Goal: Information Seeking & Learning: Learn about a topic

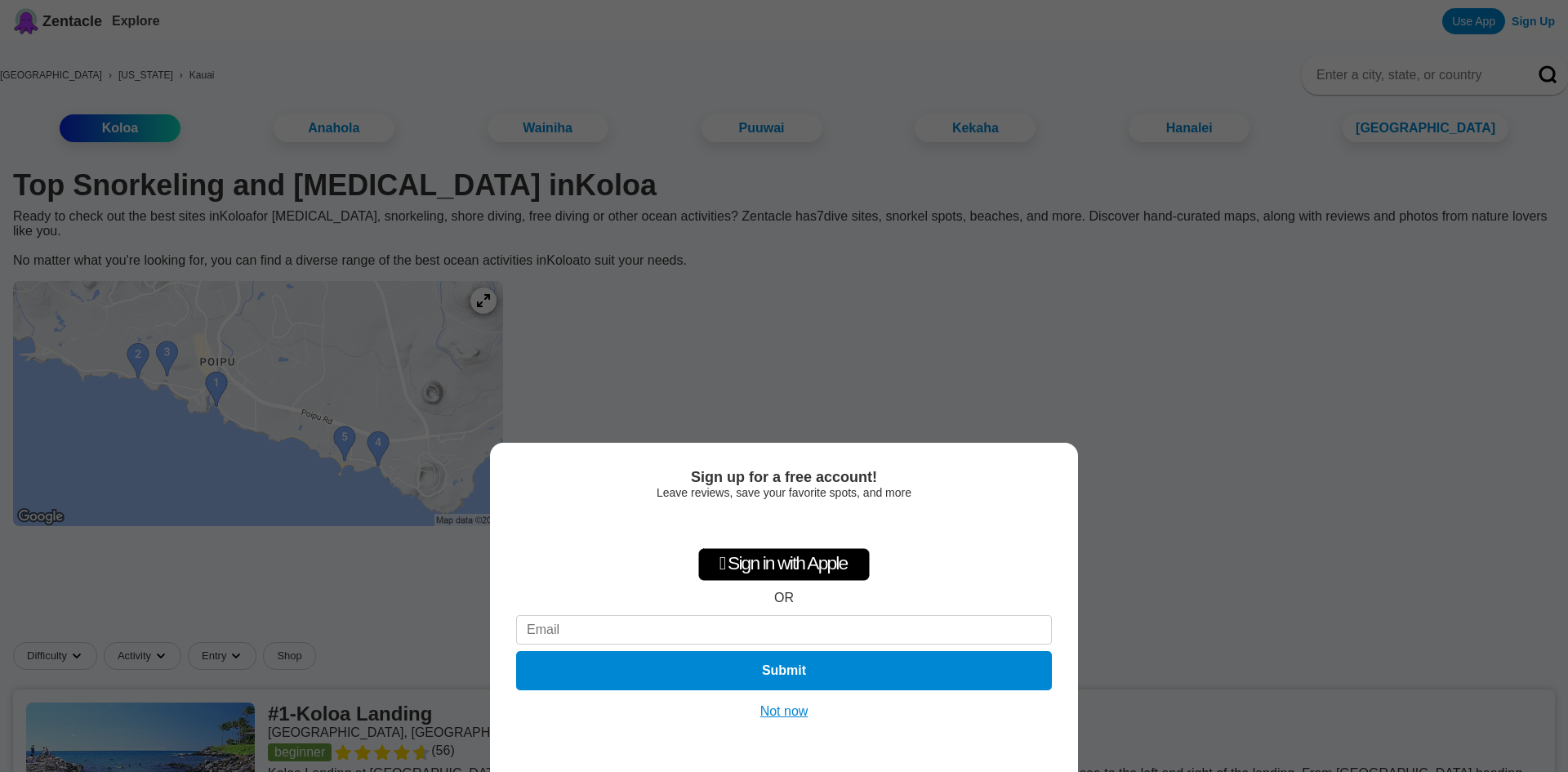
click at [780, 710] on button "Not now" at bounding box center [784, 711] width 58 height 16
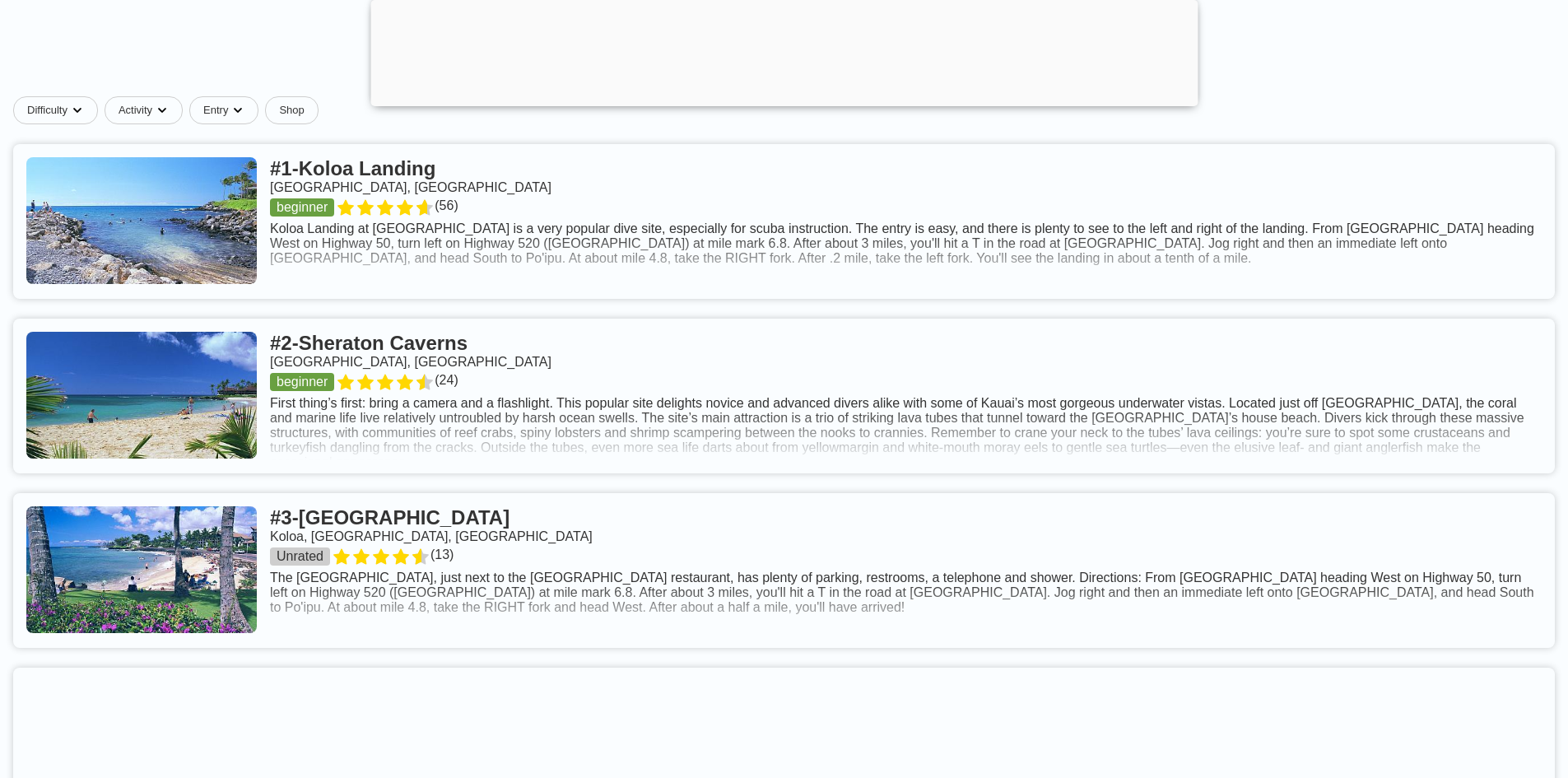
scroll to position [576, 0]
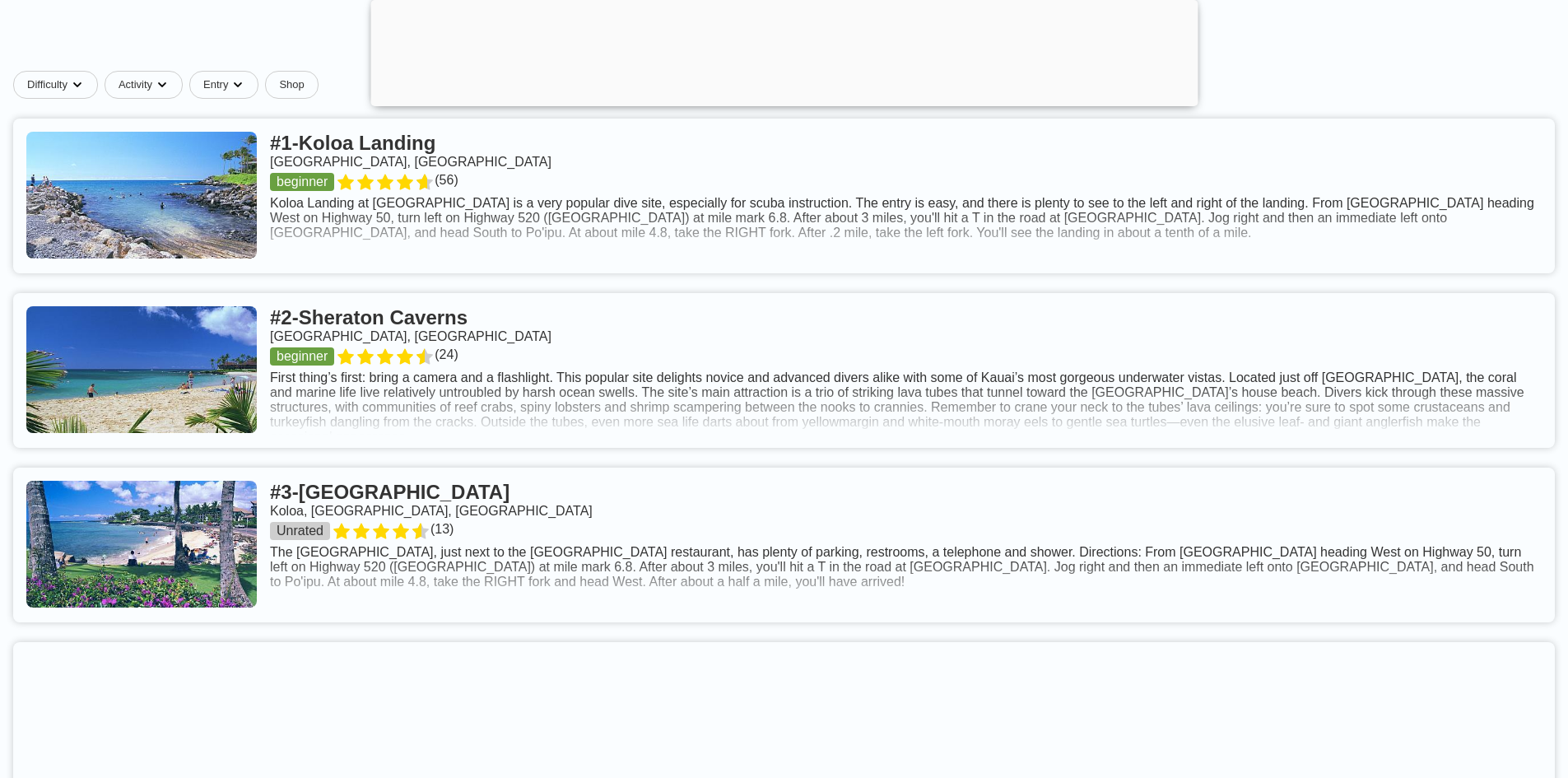
click at [220, 222] on link at bounding box center [784, 196] width 1542 height 154
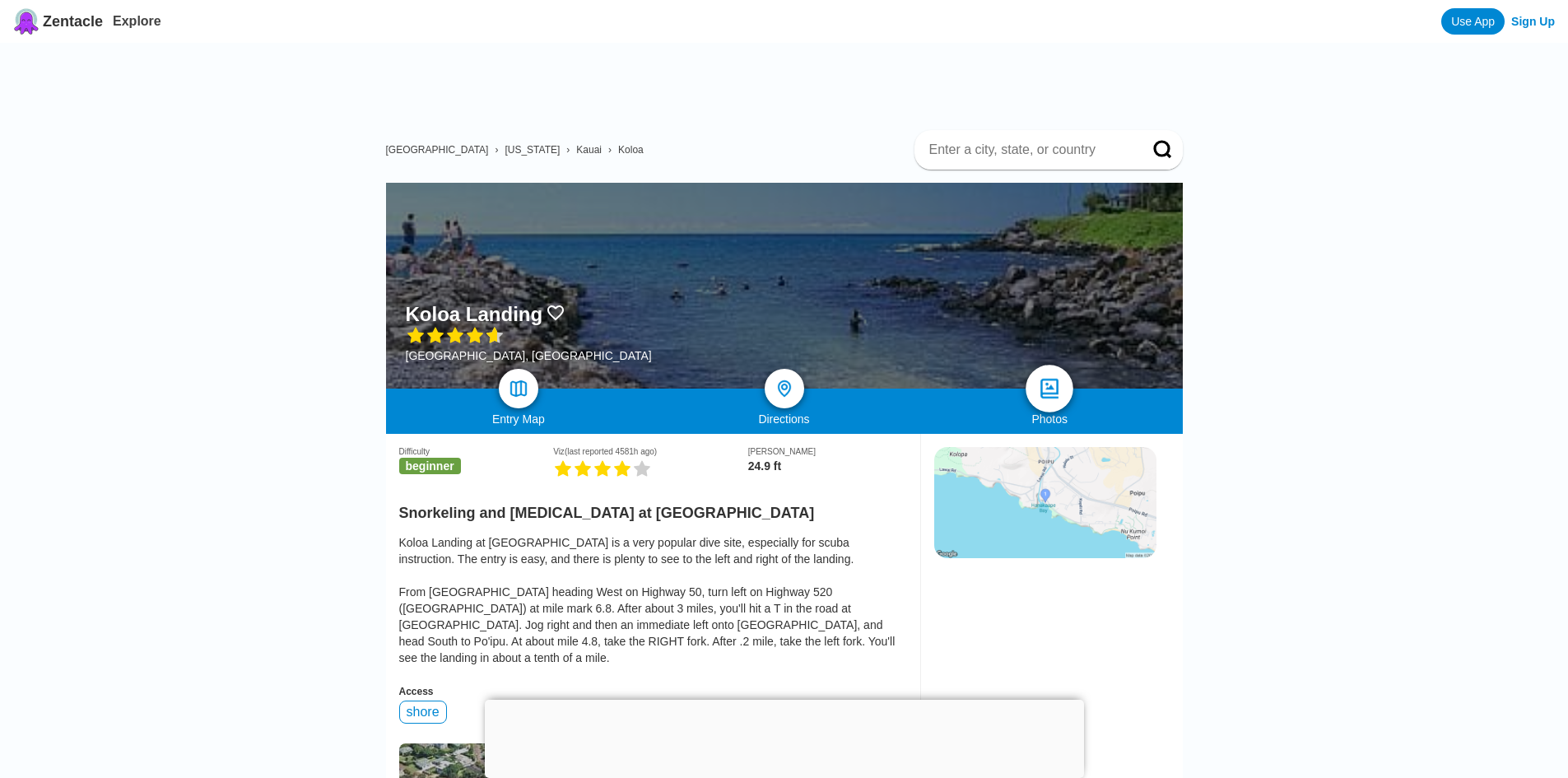
click at [1054, 378] on img at bounding box center [1050, 389] width 24 height 24
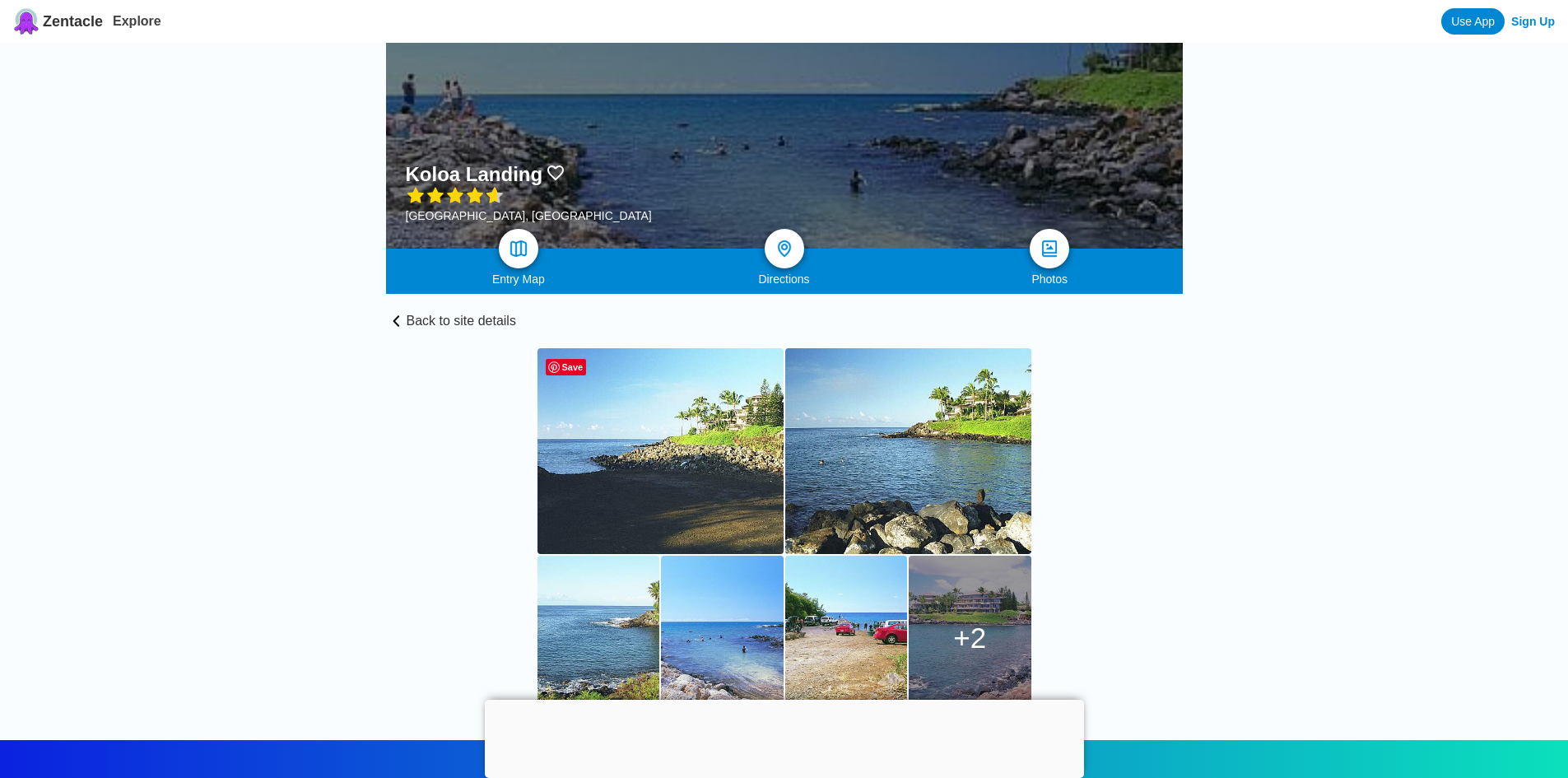
click at [709, 413] on img at bounding box center [660, 451] width 246 height 205
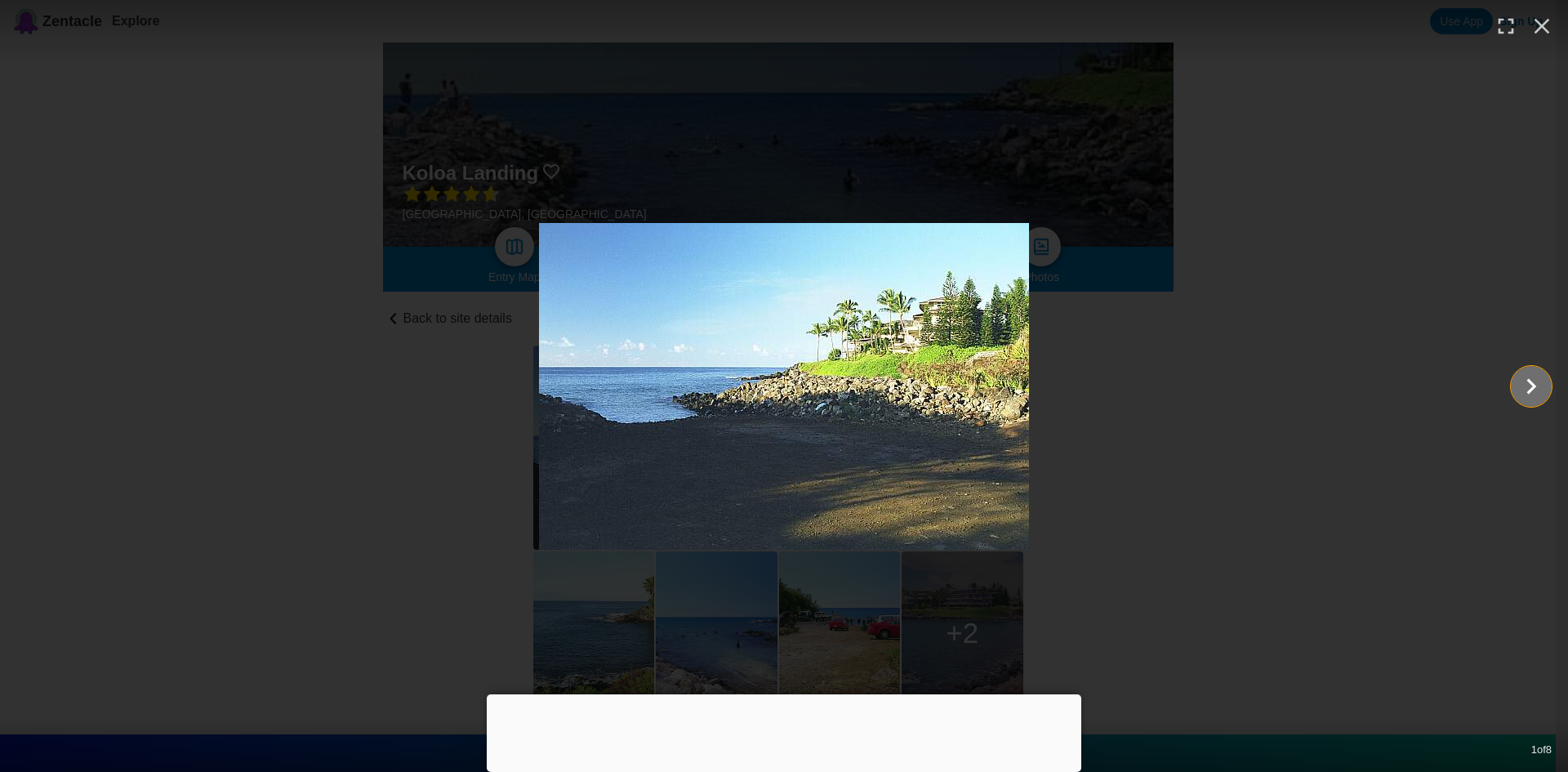
click at [1536, 382] on icon "Show slide 2 of 8" at bounding box center [1531, 386] width 31 height 39
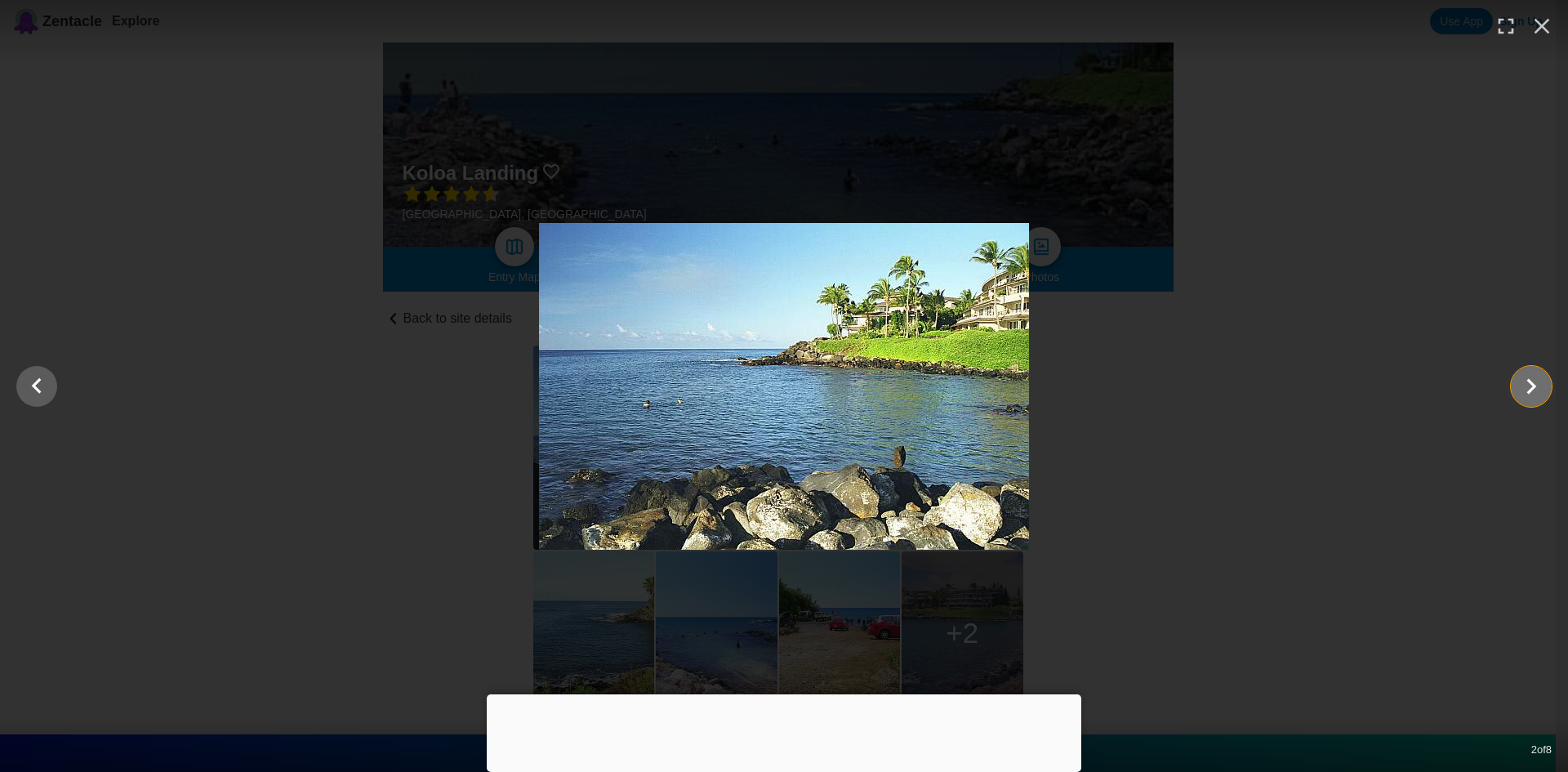
click at [1536, 382] on icon "Show slide 3 of 8" at bounding box center [1531, 386] width 31 height 39
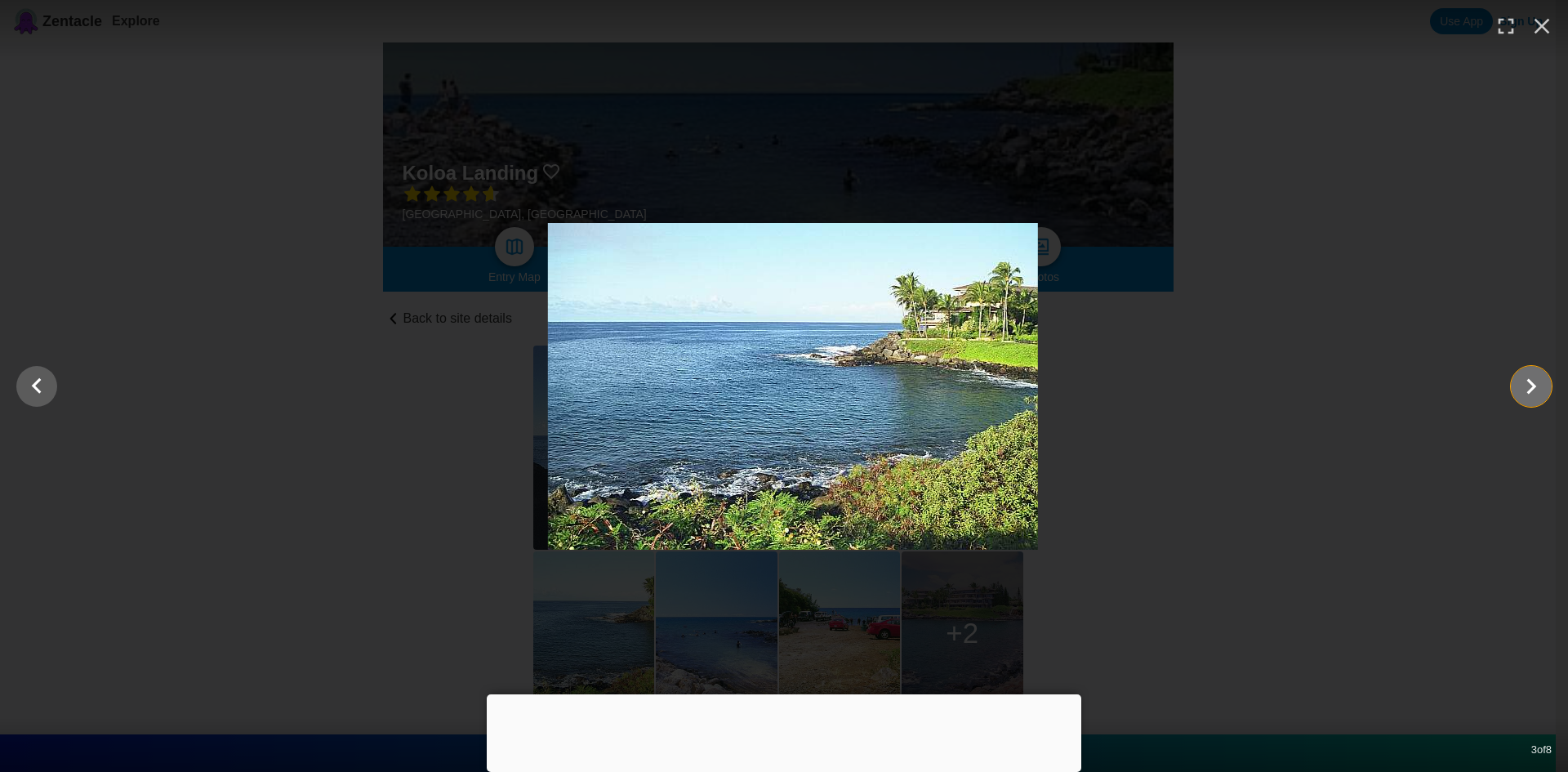
click at [1536, 382] on icon "Show slide 4 of 8" at bounding box center [1531, 386] width 31 height 39
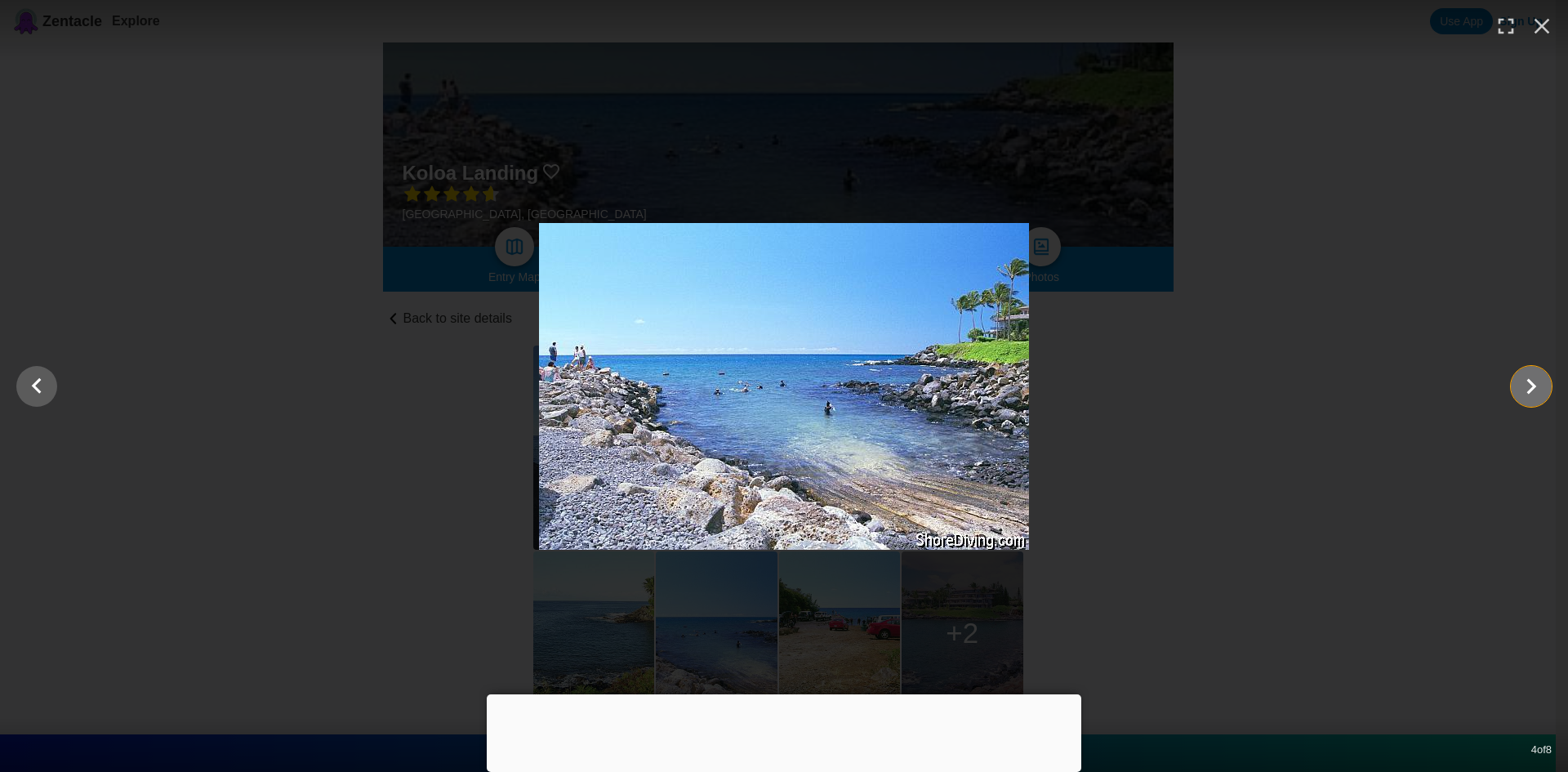
click at [1536, 382] on icon "Show slide 5 of 8" at bounding box center [1531, 386] width 31 height 39
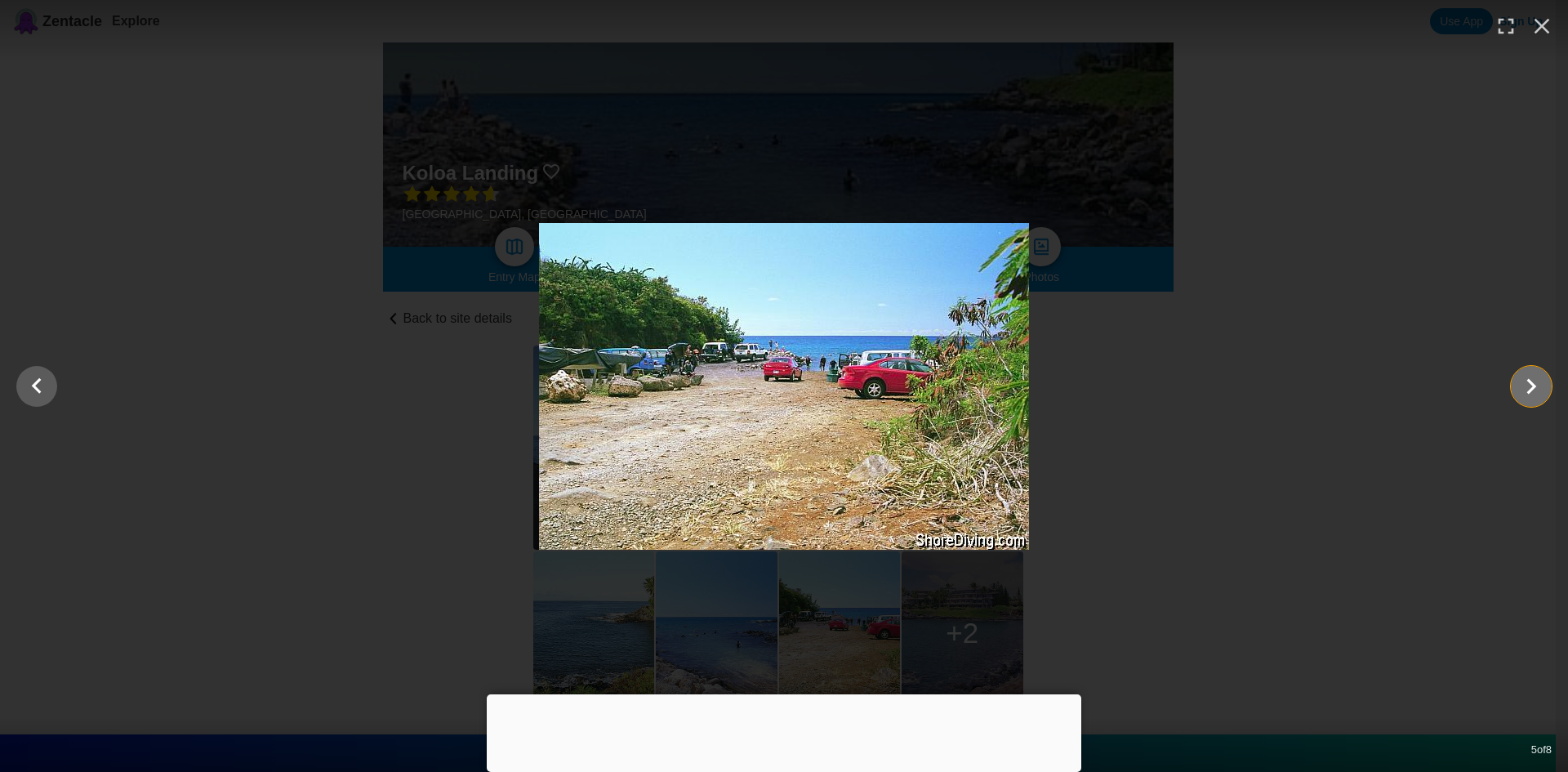
click at [1536, 382] on icon "Show slide 6 of 8" at bounding box center [1531, 386] width 31 height 39
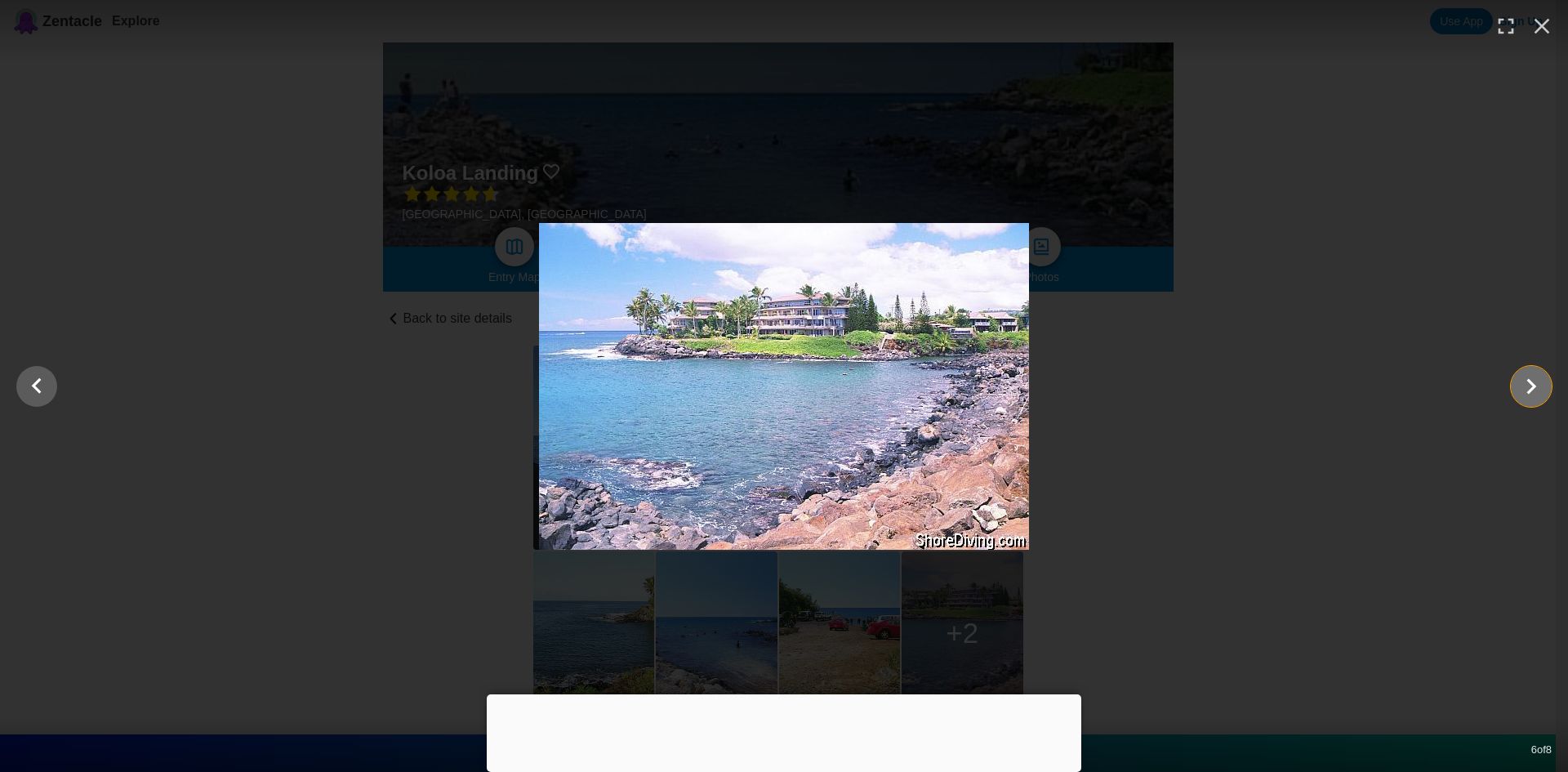
click at [1536, 382] on icon "Show slide 7 of 8" at bounding box center [1531, 386] width 31 height 39
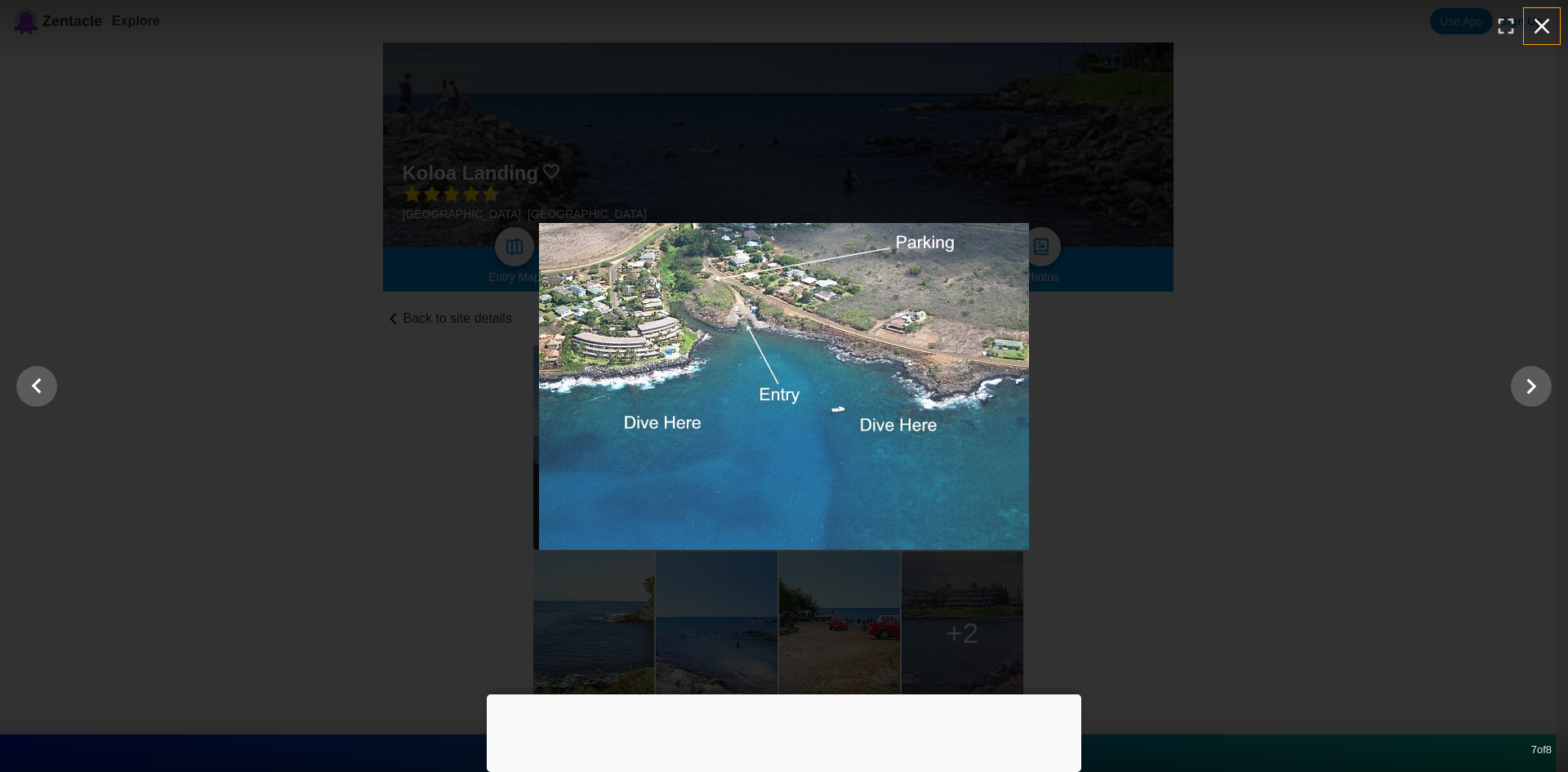
click at [1545, 30] on icon "button" at bounding box center [1542, 27] width 15 height 15
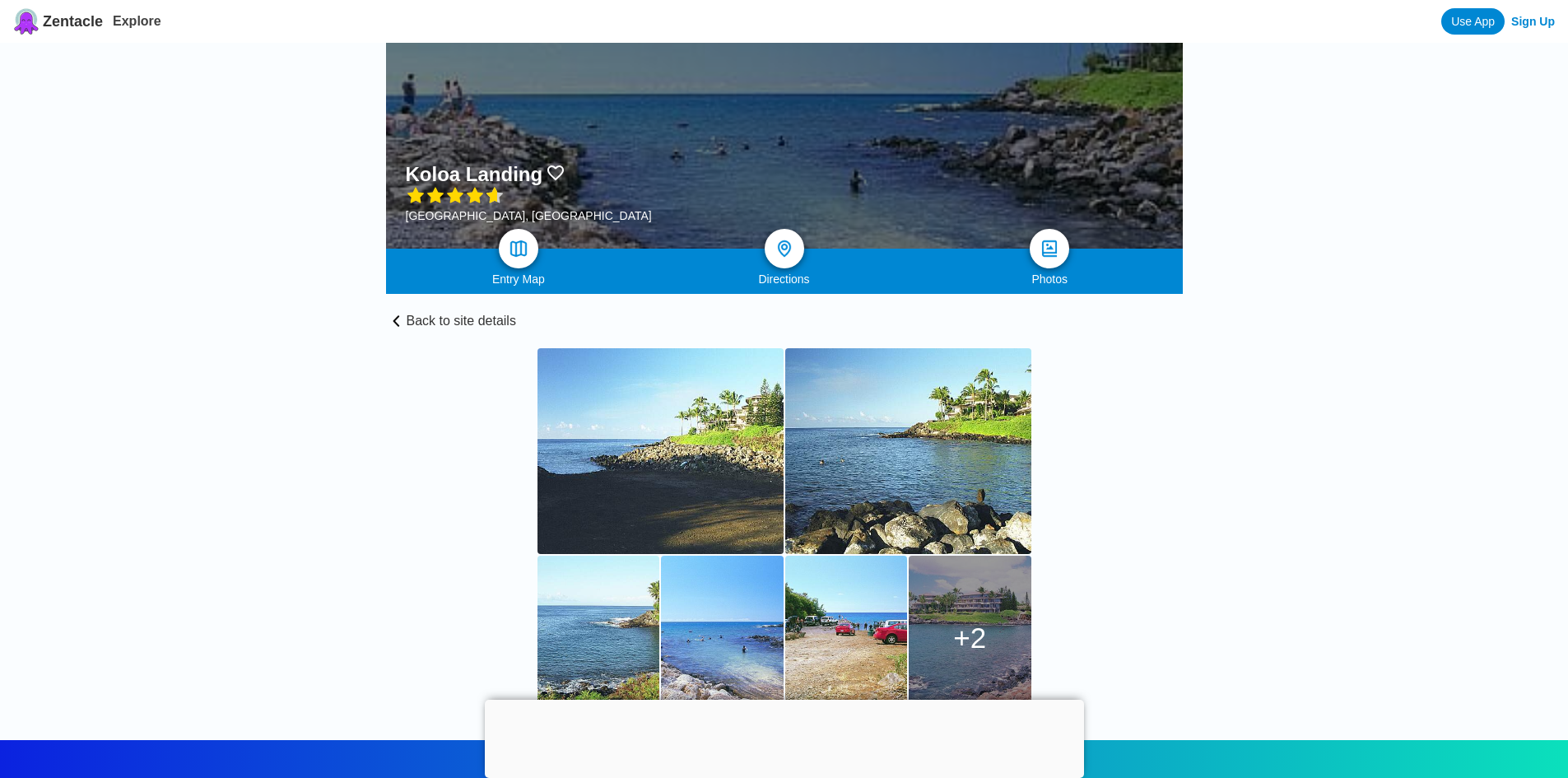
click at [455, 318] on link "Back to site details" at bounding box center [784, 311] width 796 height 35
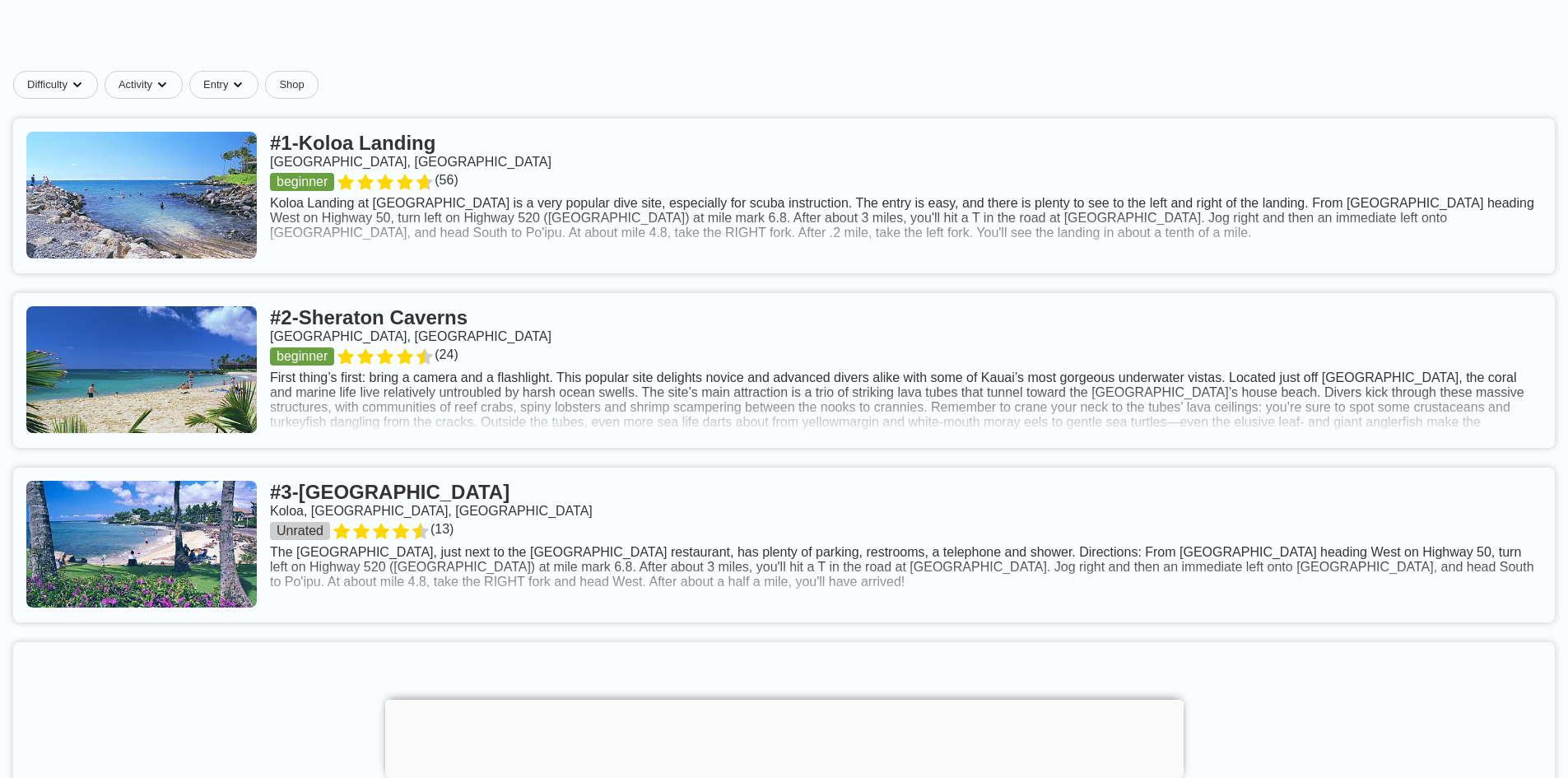
click at [561, 348] on link at bounding box center [784, 369] width 1542 height 154
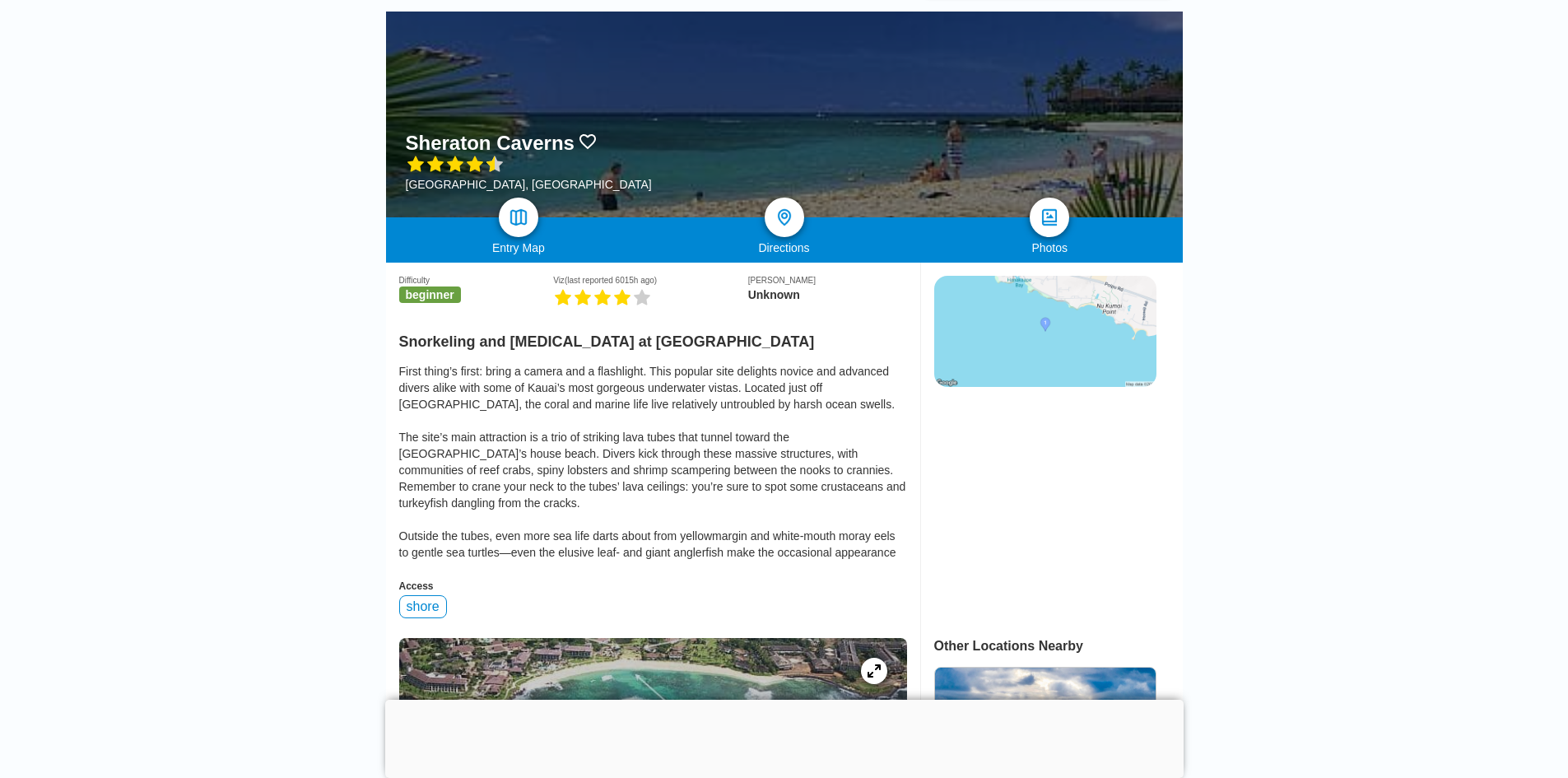
scroll to position [83, 0]
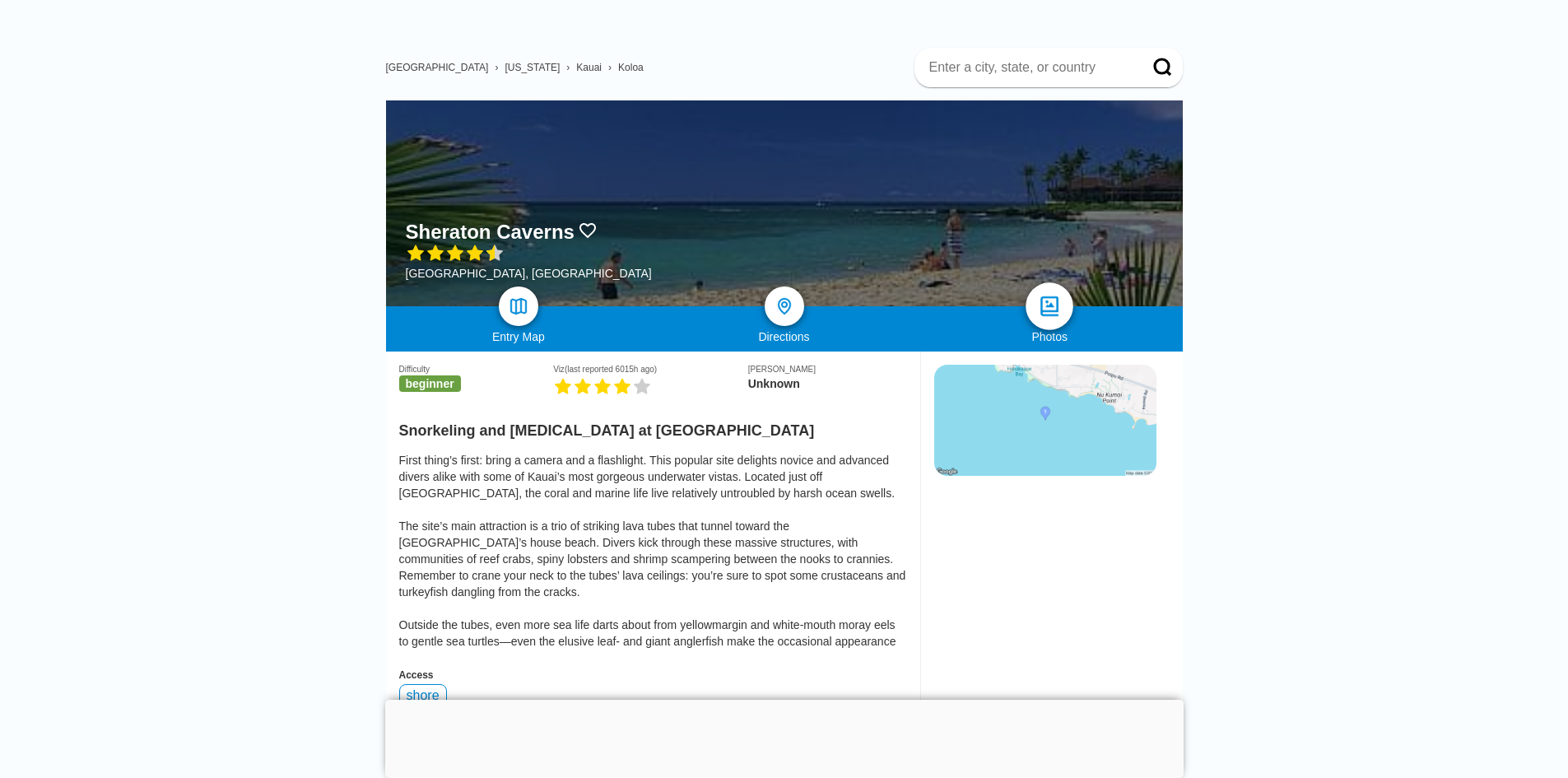
click at [1046, 311] on img at bounding box center [1050, 306] width 24 height 24
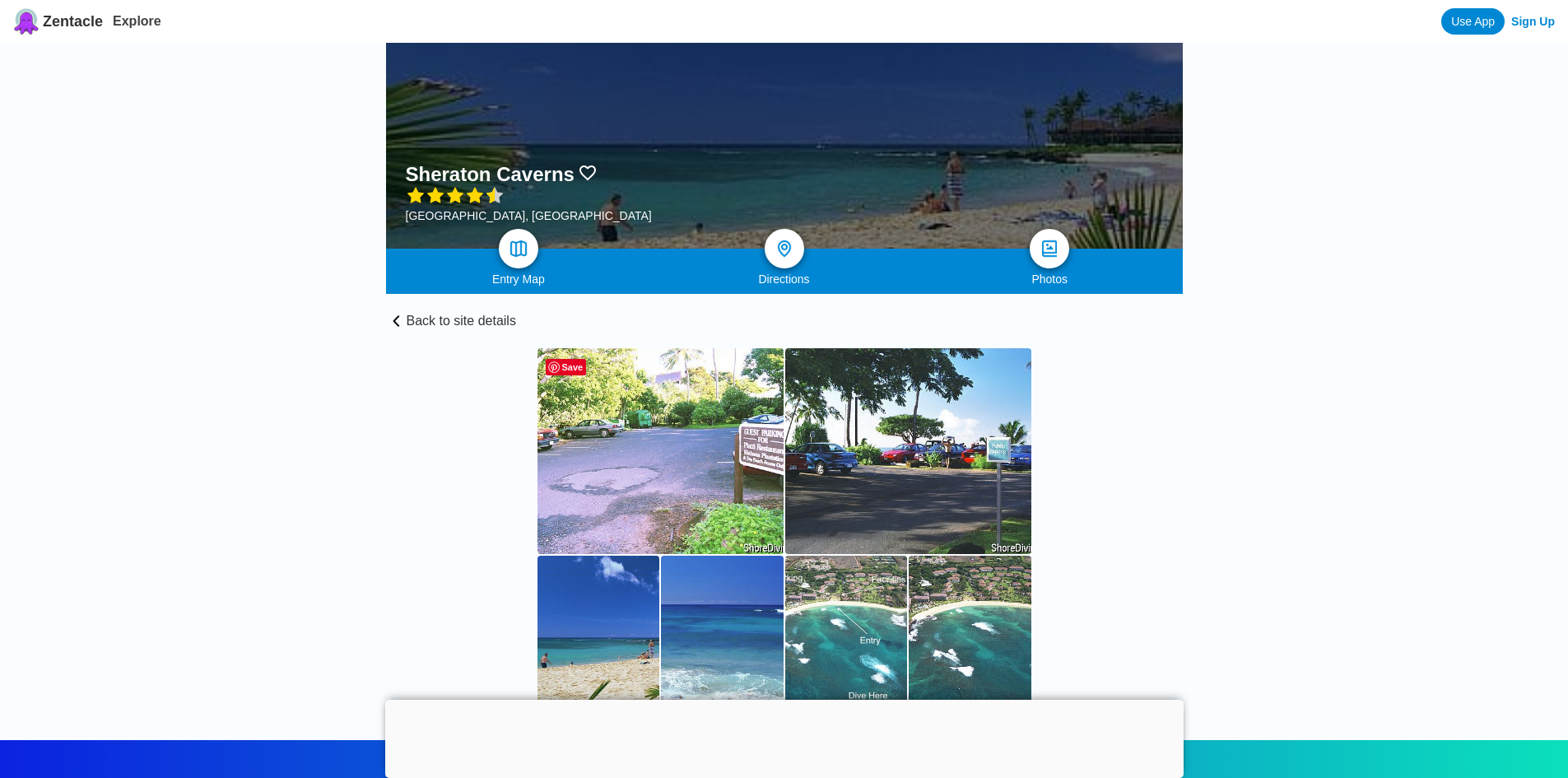
click at [701, 443] on img at bounding box center [660, 451] width 246 height 205
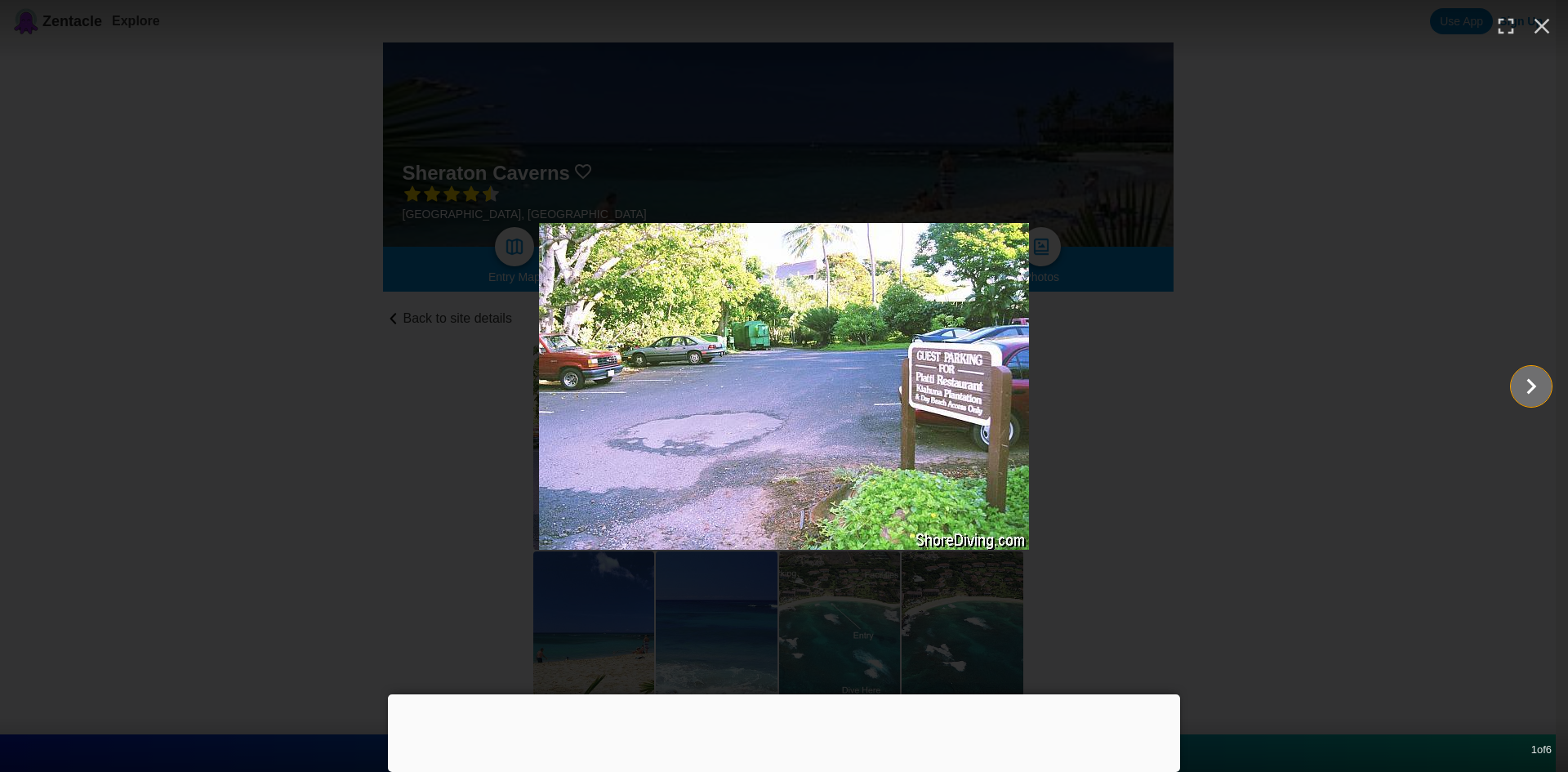
click at [1531, 385] on icon "Show slide 2 of 6" at bounding box center [1531, 386] width 31 height 39
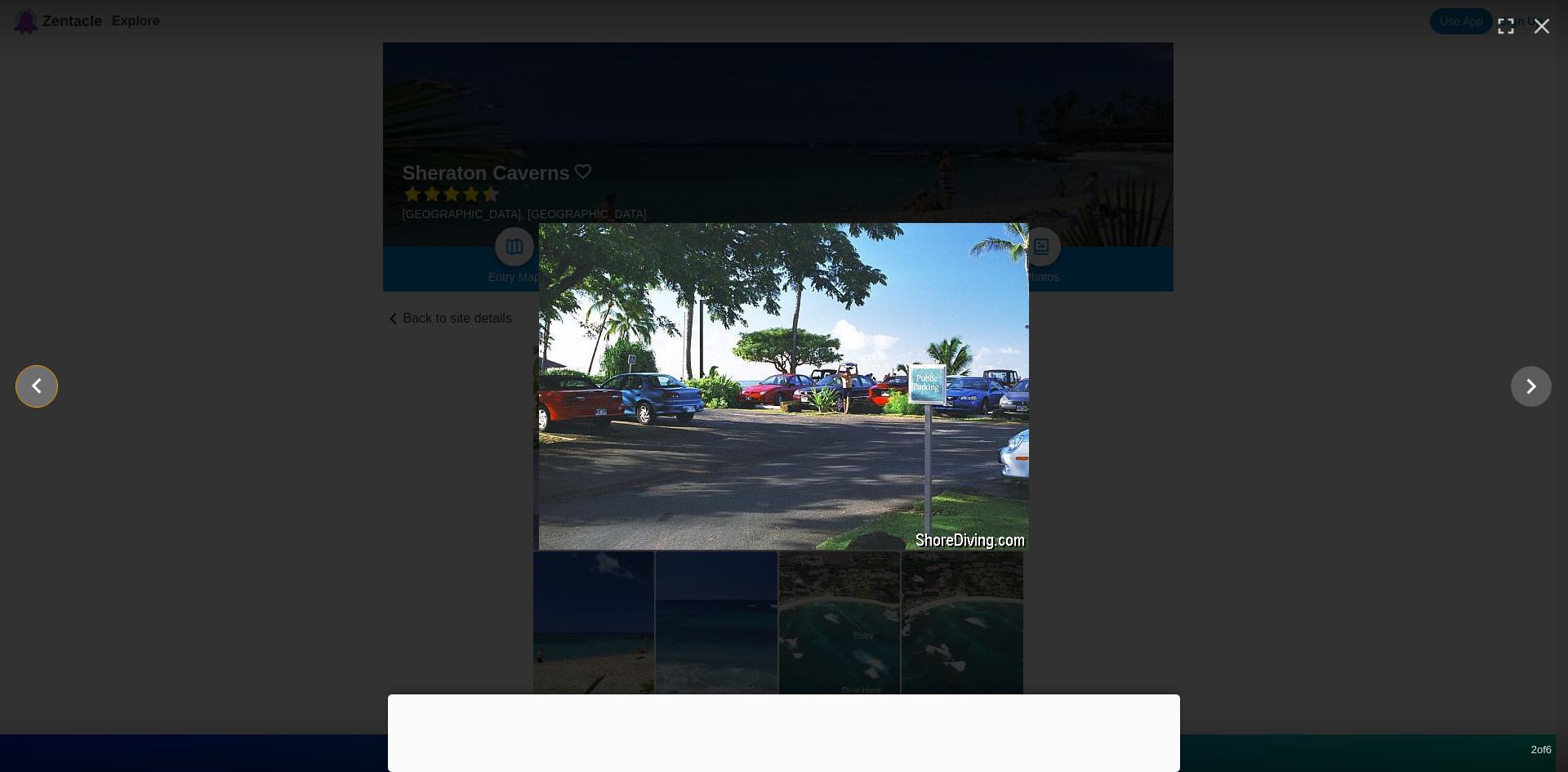
click at [31, 381] on icon "Show slide 1 of 6" at bounding box center [36, 386] width 31 height 39
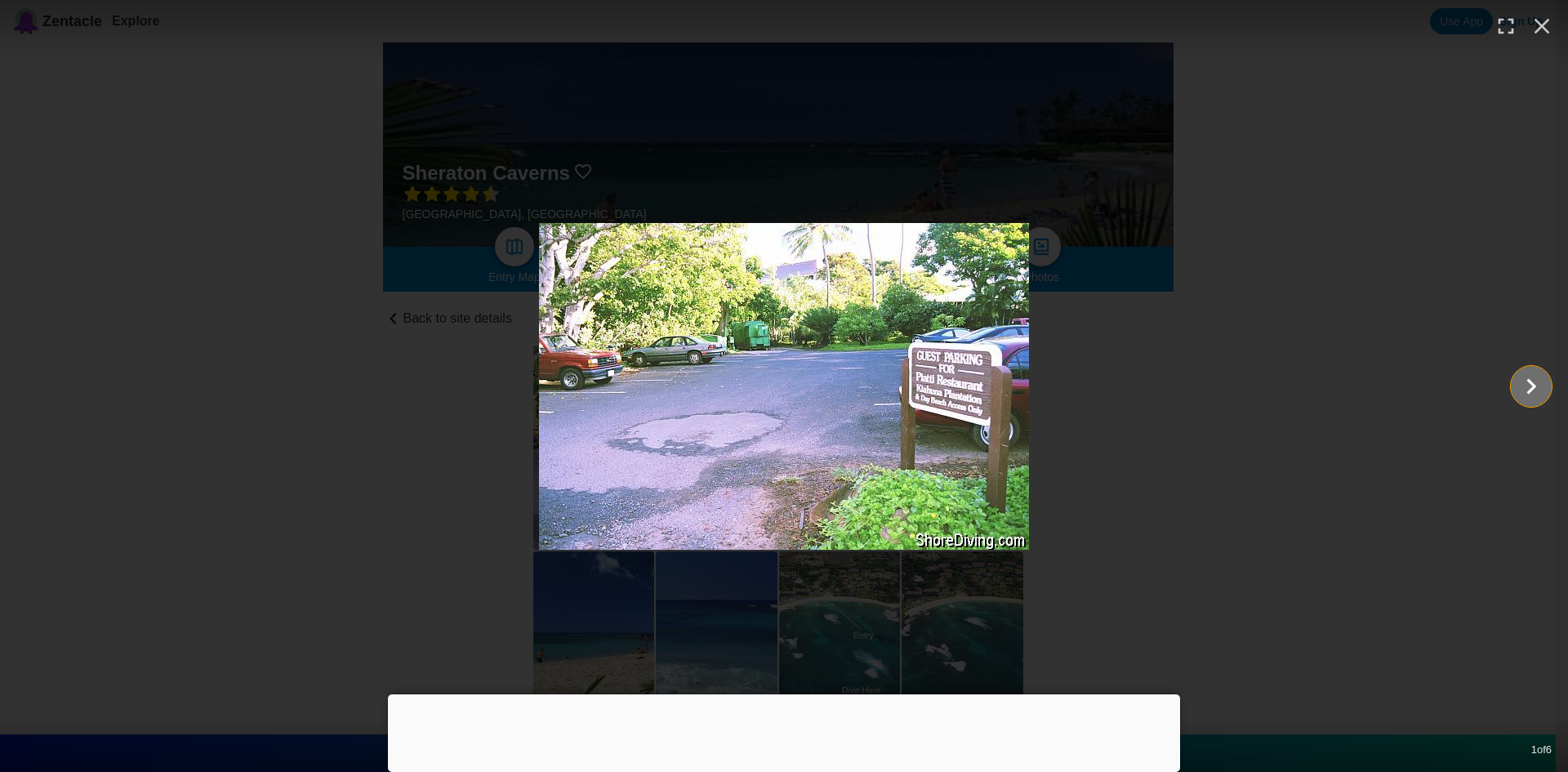
click at [1531, 386] on icon "Show slide 2 of 6" at bounding box center [1531, 386] width 31 height 39
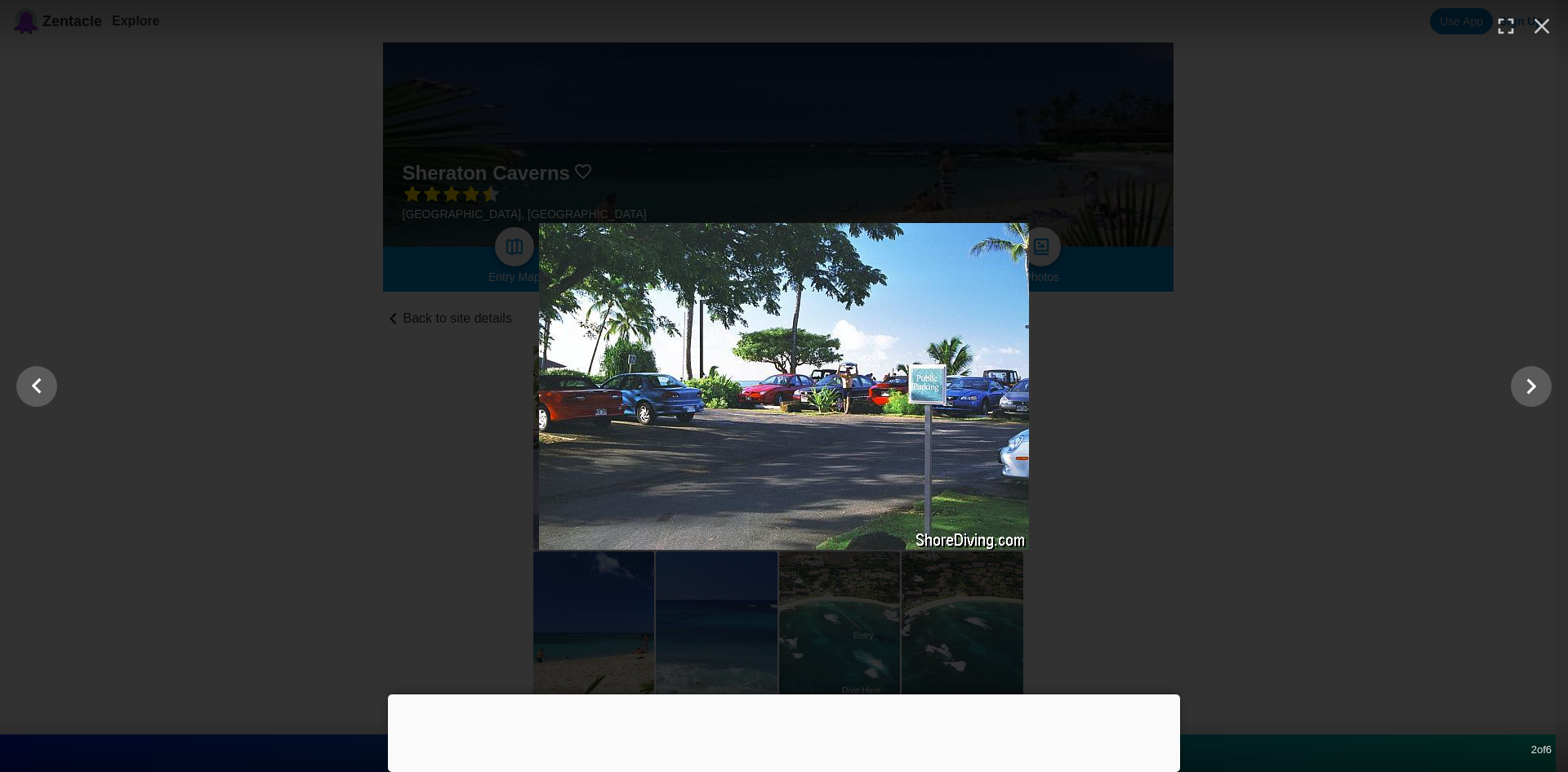
click at [1550, 377] on div at bounding box center [784, 386] width 1568 height 327
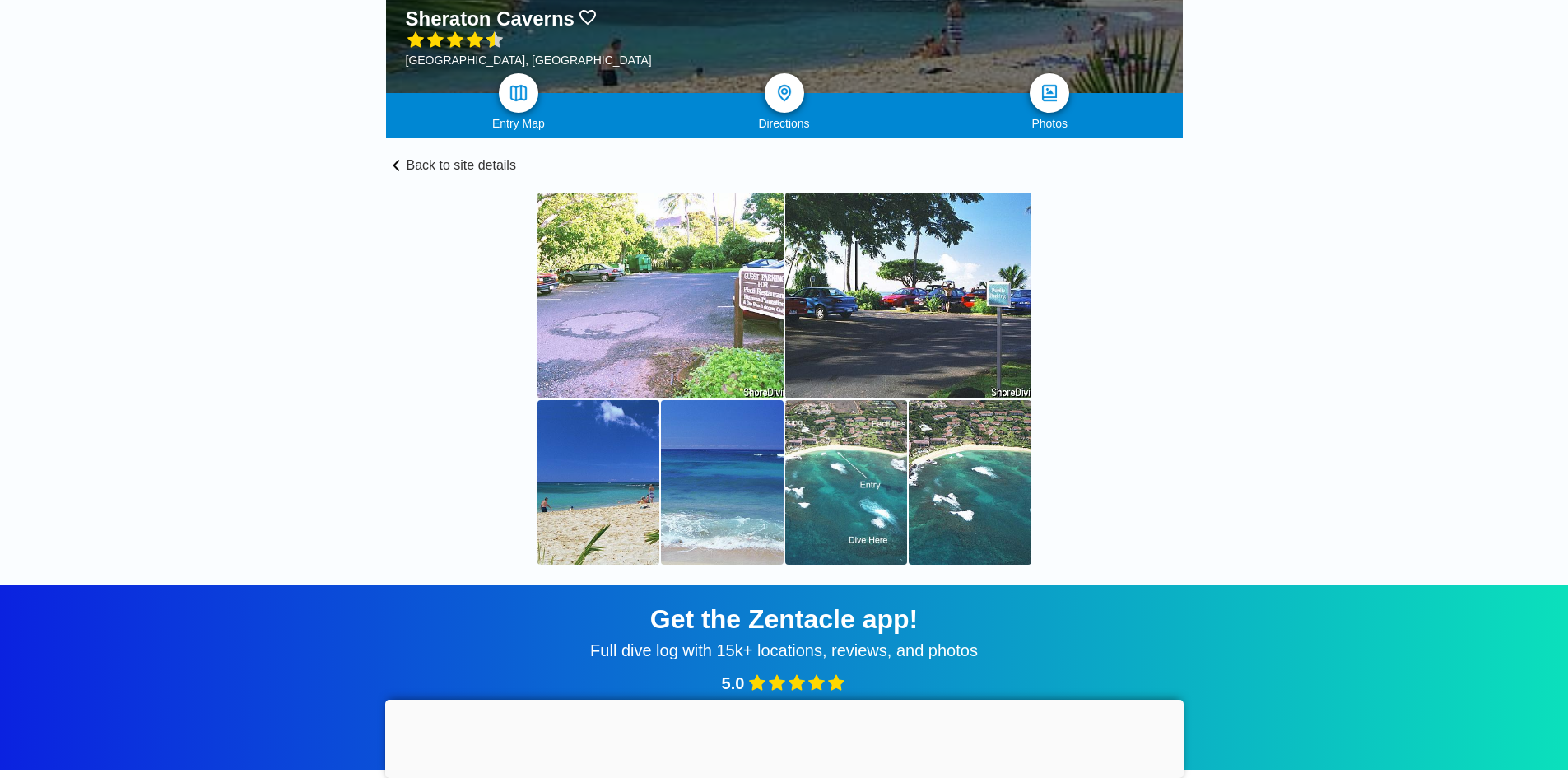
scroll to position [329, 0]
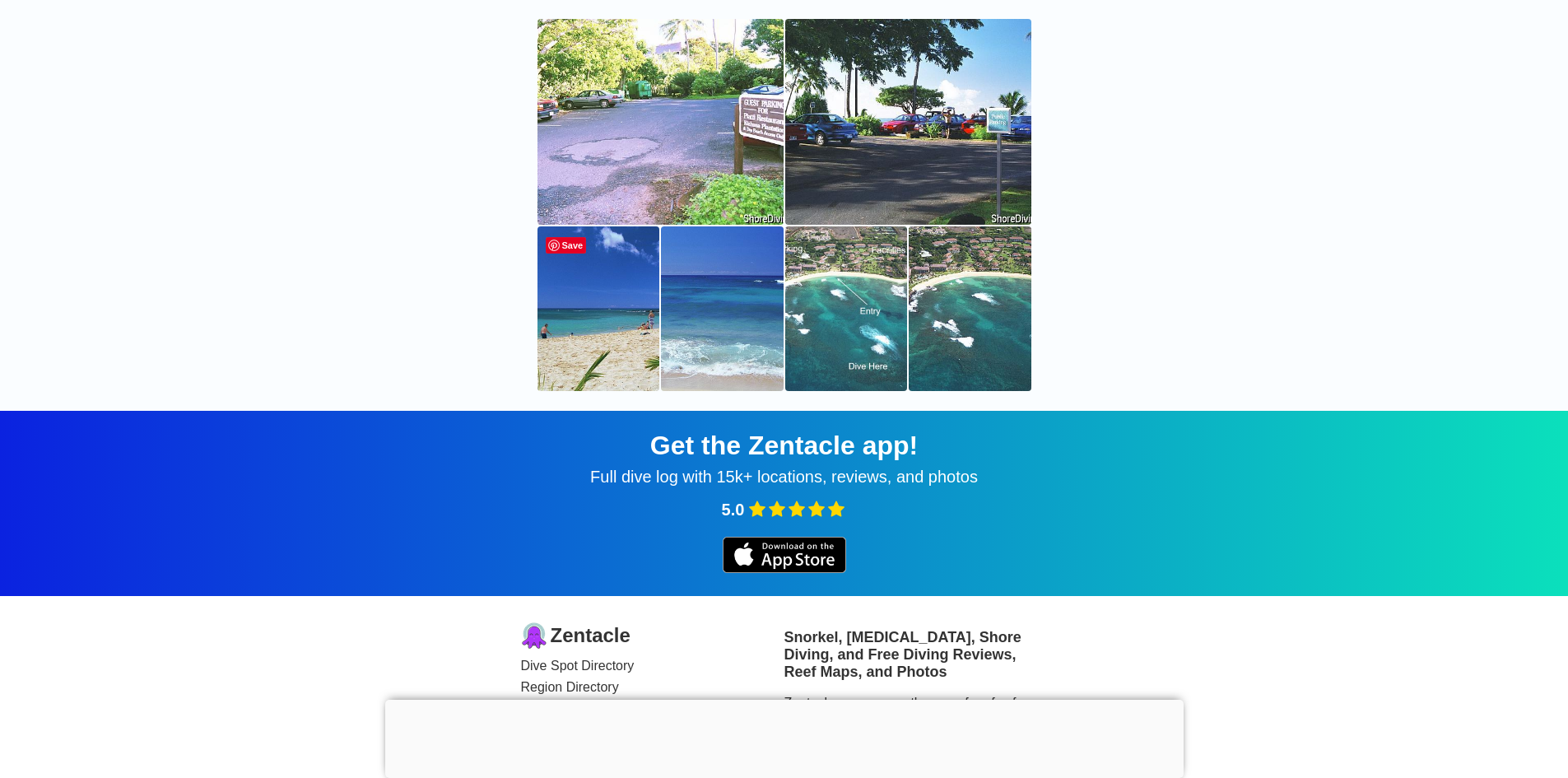
click at [556, 333] on img at bounding box center [599, 309] width 123 height 165
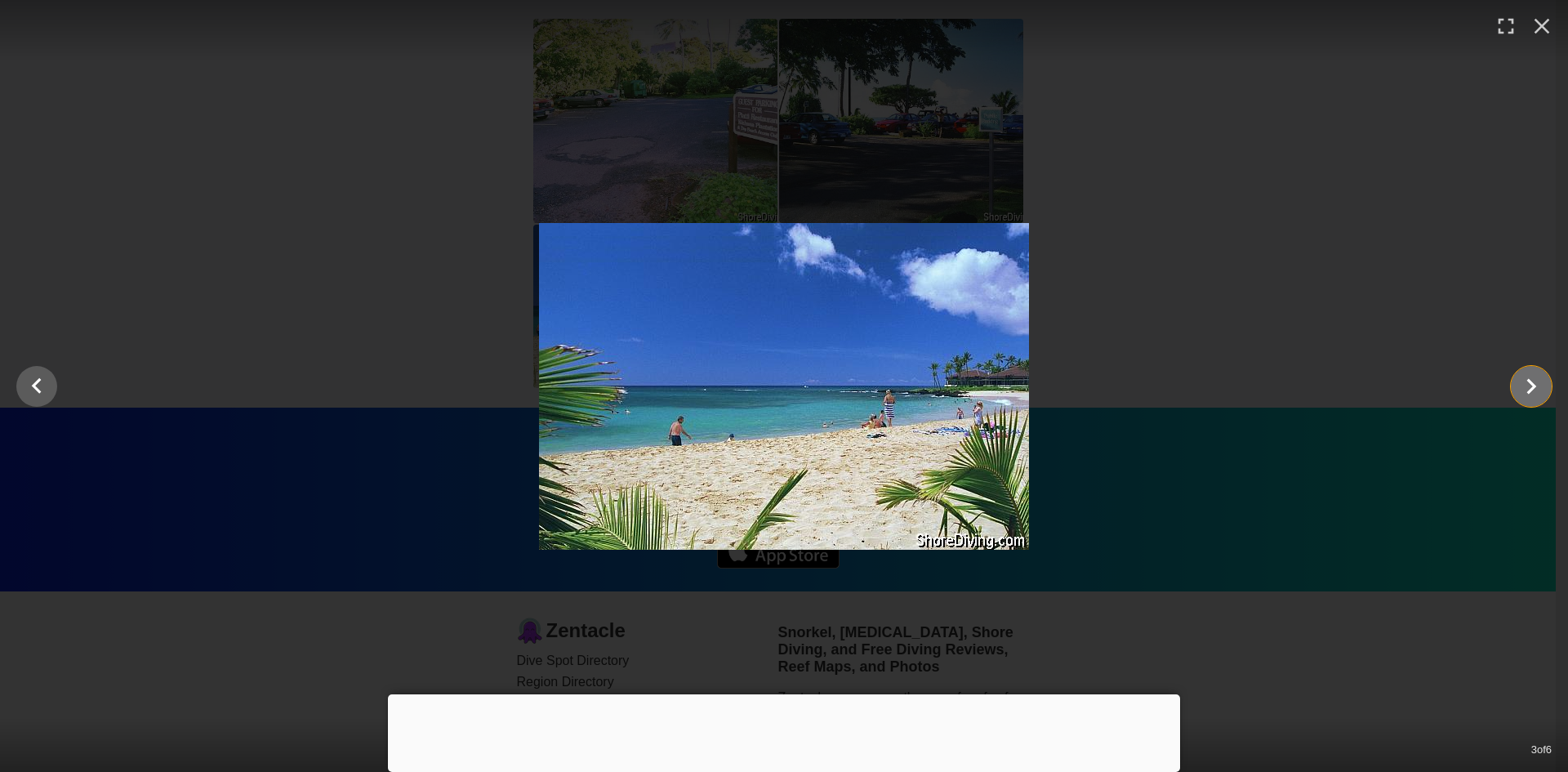
click at [1528, 385] on icon "Show slide 4 of 6" at bounding box center [1531, 386] width 31 height 39
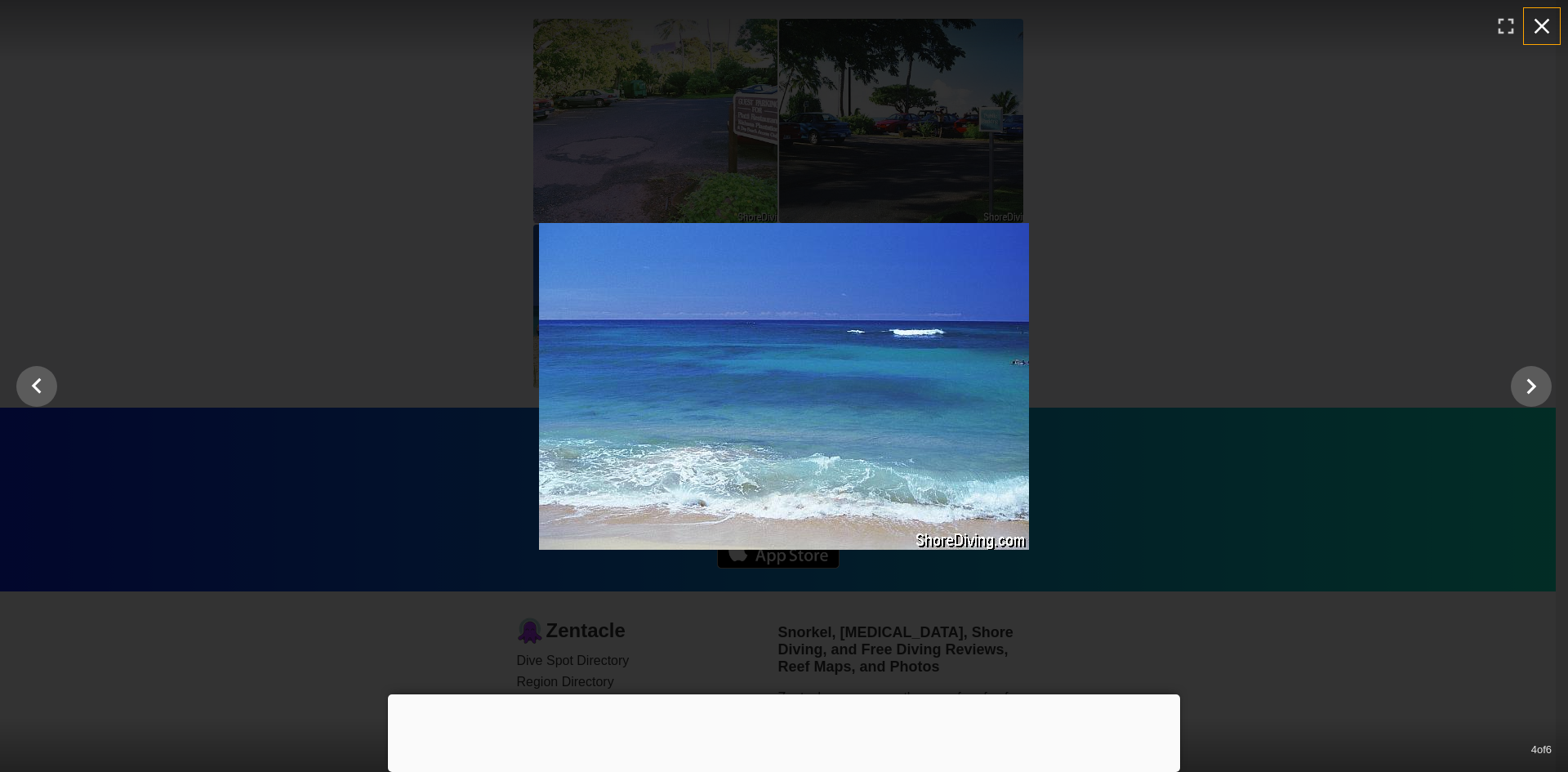
click at [1543, 25] on icon "button" at bounding box center [1542, 27] width 15 height 15
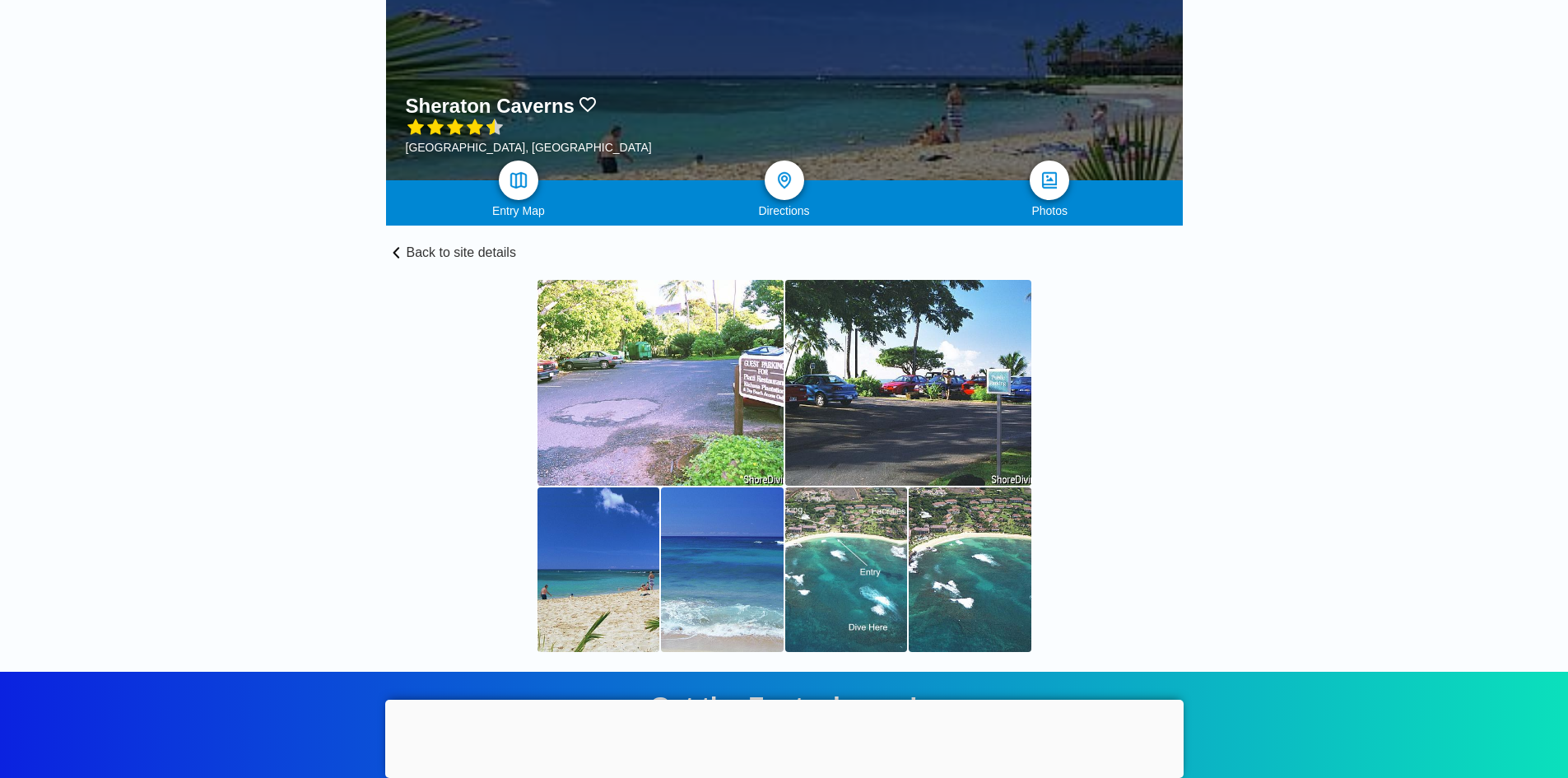
scroll to position [0, 0]
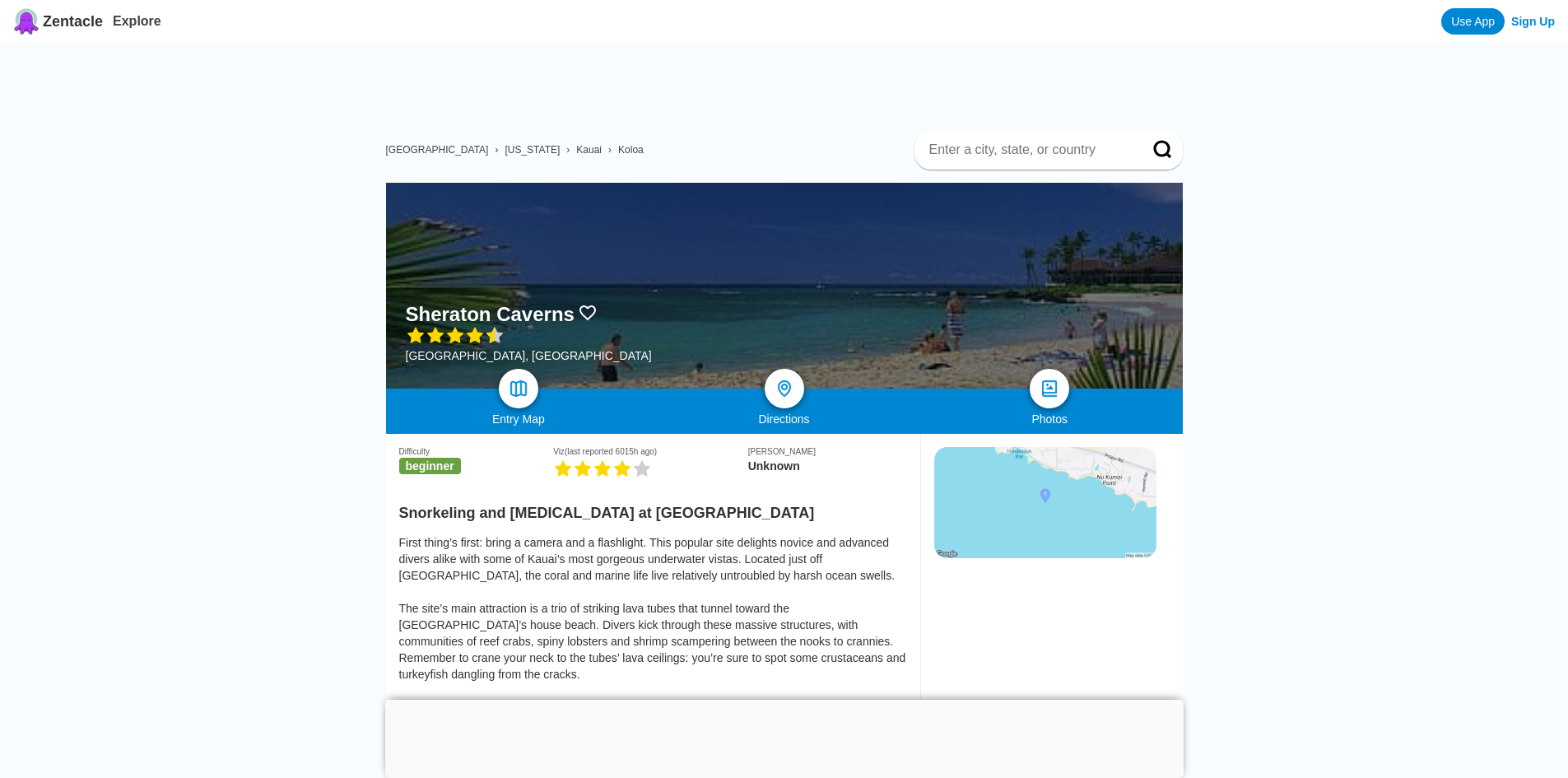
scroll to position [83, 0]
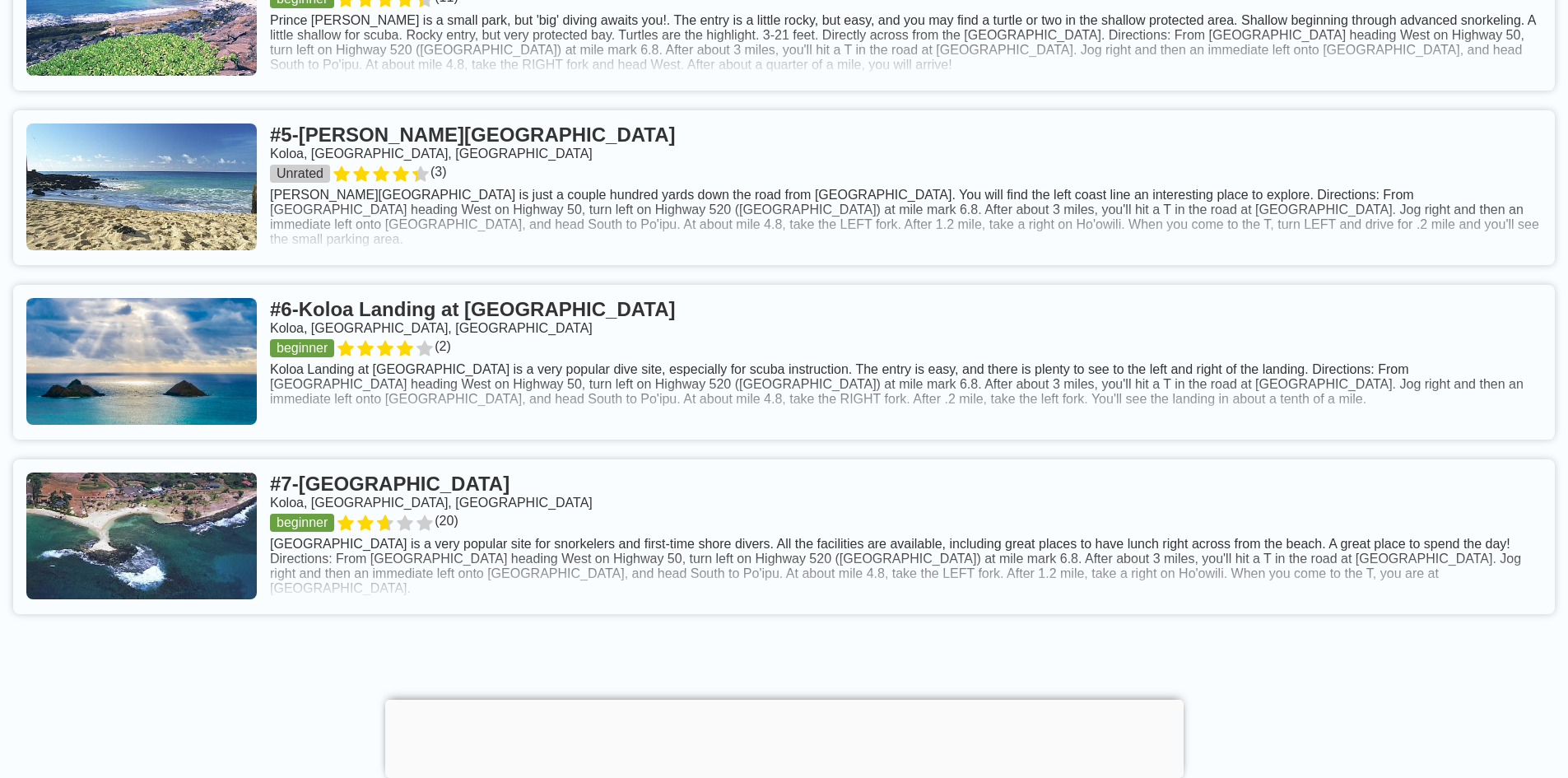
scroll to position [1564, 0]
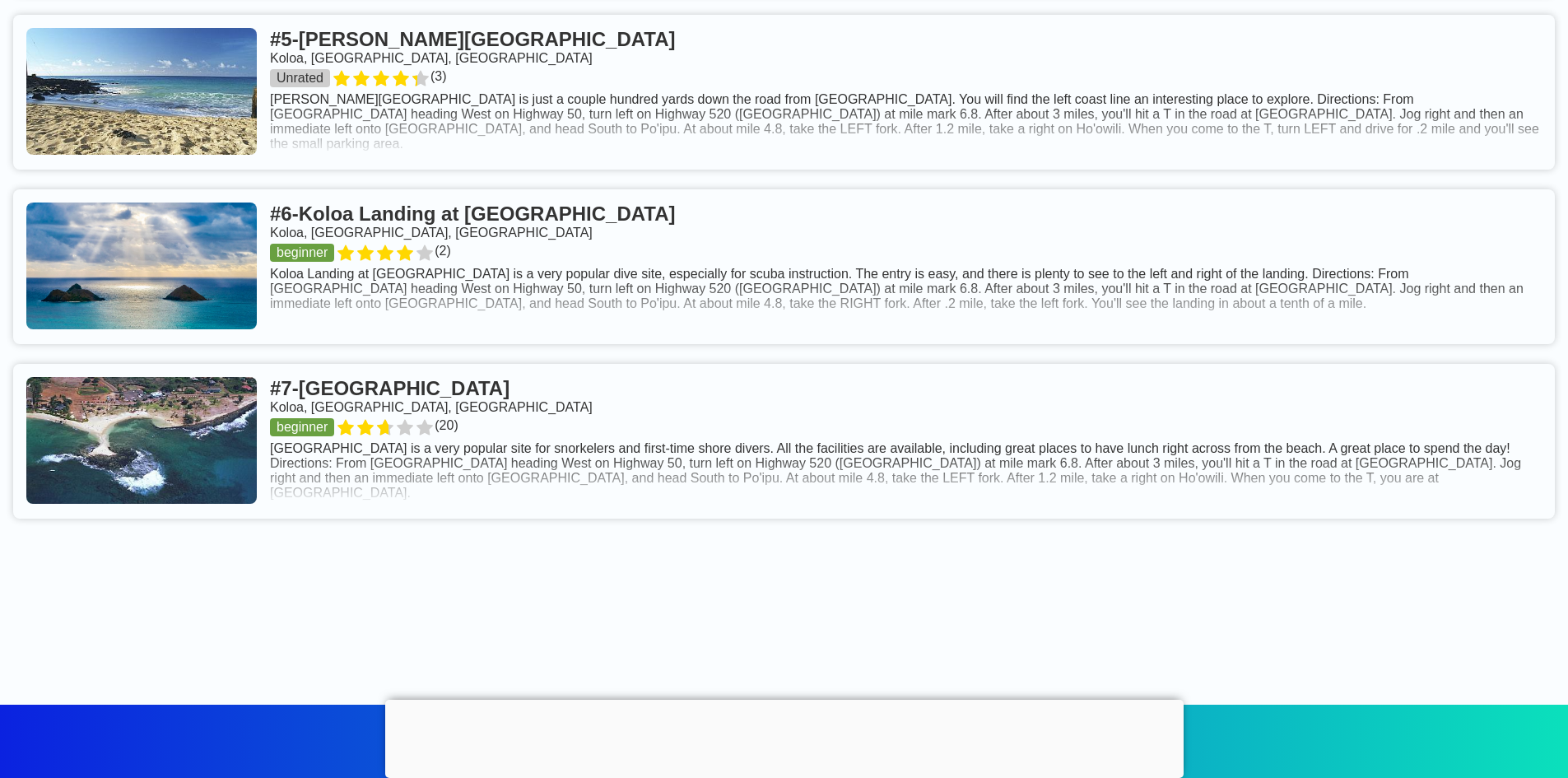
click at [1254, 481] on link at bounding box center [784, 440] width 1542 height 154
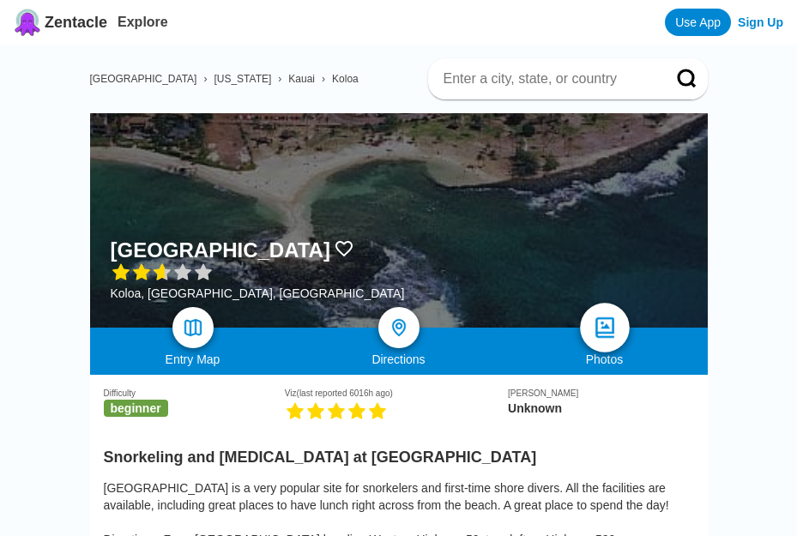
click at [609, 323] on img at bounding box center [604, 328] width 25 height 25
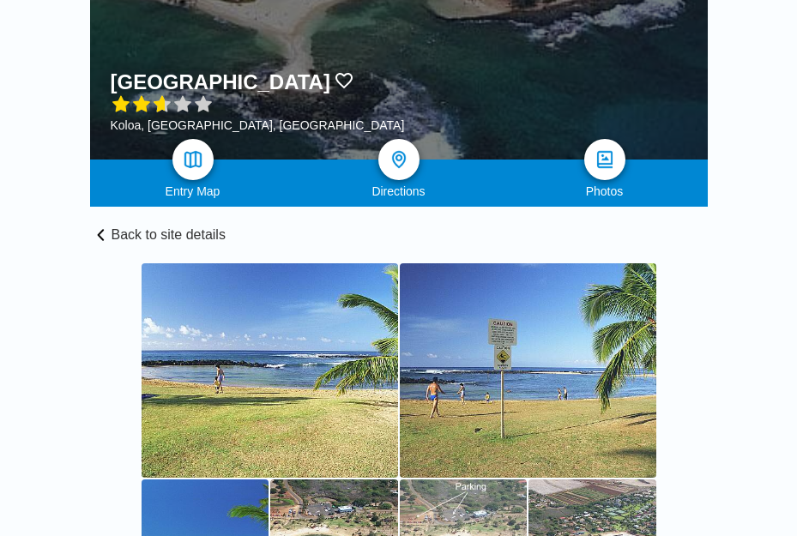
scroll to position [172, 0]
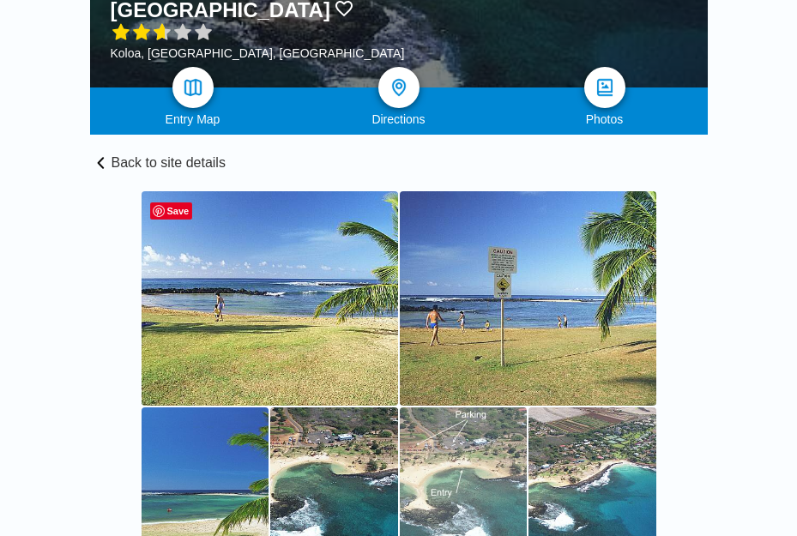
click at [335, 314] on img at bounding box center [270, 298] width 256 height 214
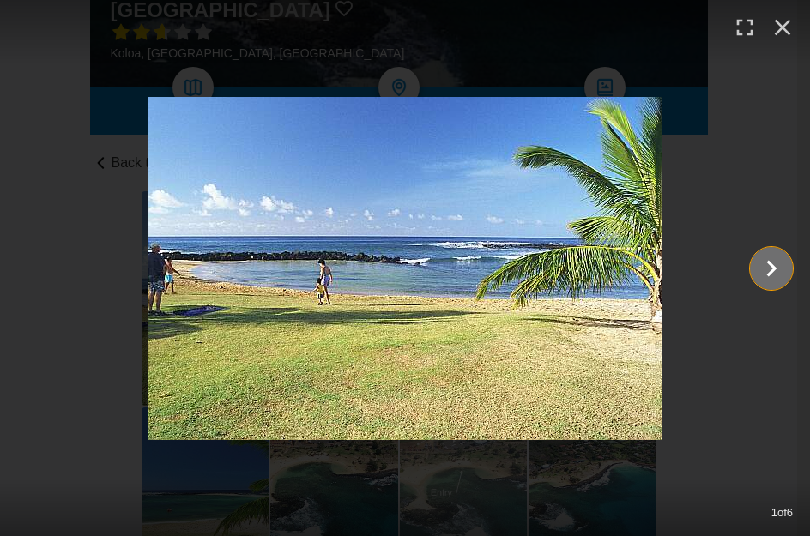
click at [772, 268] on icon "Show slide 2 of 6" at bounding box center [771, 268] width 33 height 41
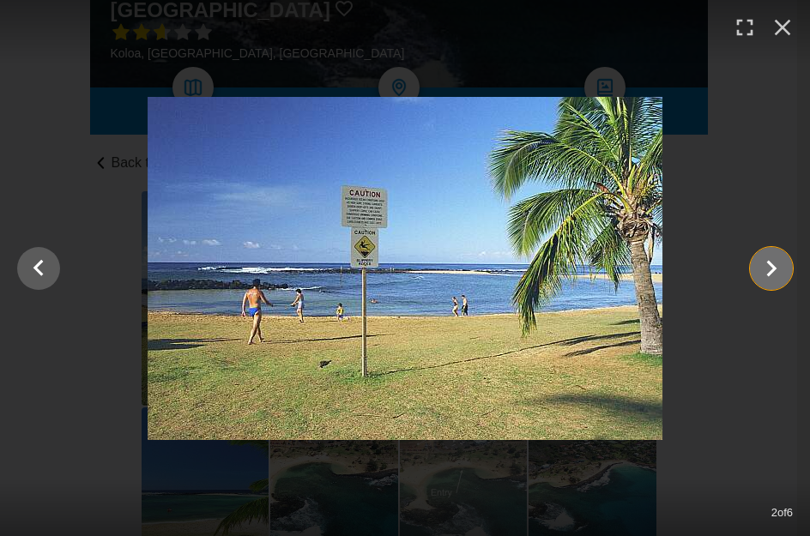
click at [772, 268] on icon "Show slide 3 of 6" at bounding box center [771, 268] width 33 height 41
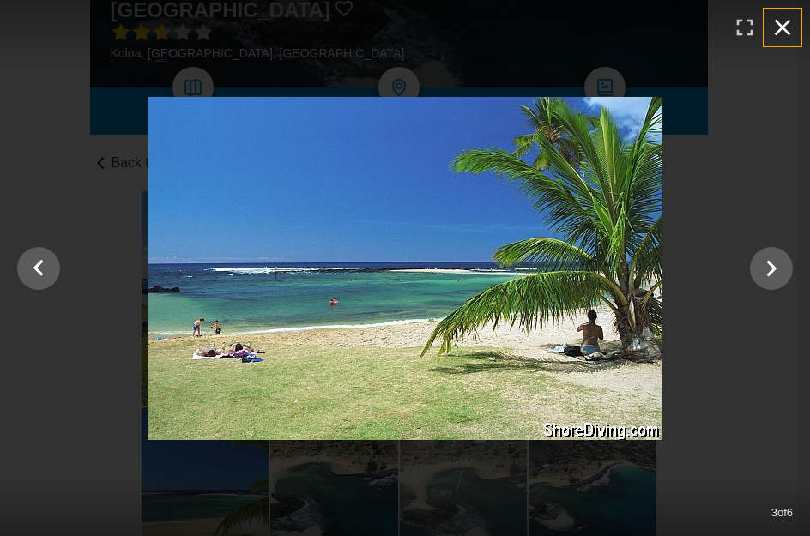
click at [782, 27] on icon "button" at bounding box center [783, 28] width 16 height 16
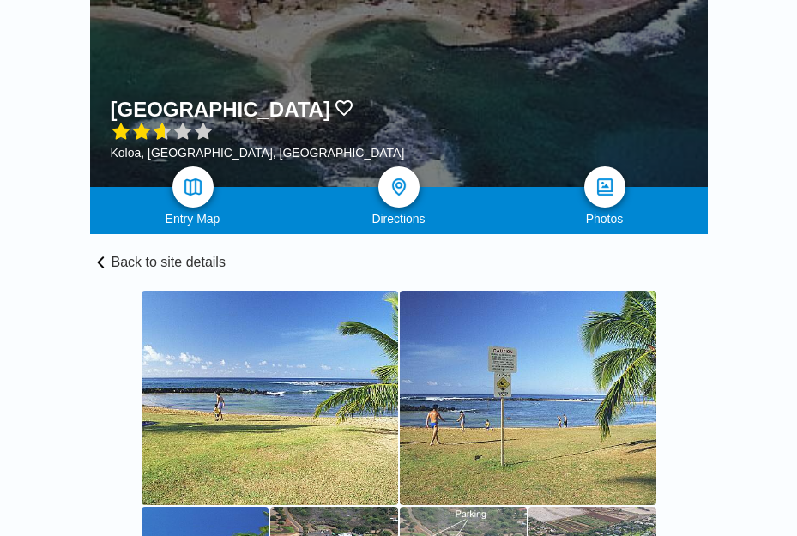
scroll to position [0, 0]
